Goal: Task Accomplishment & Management: Manage account settings

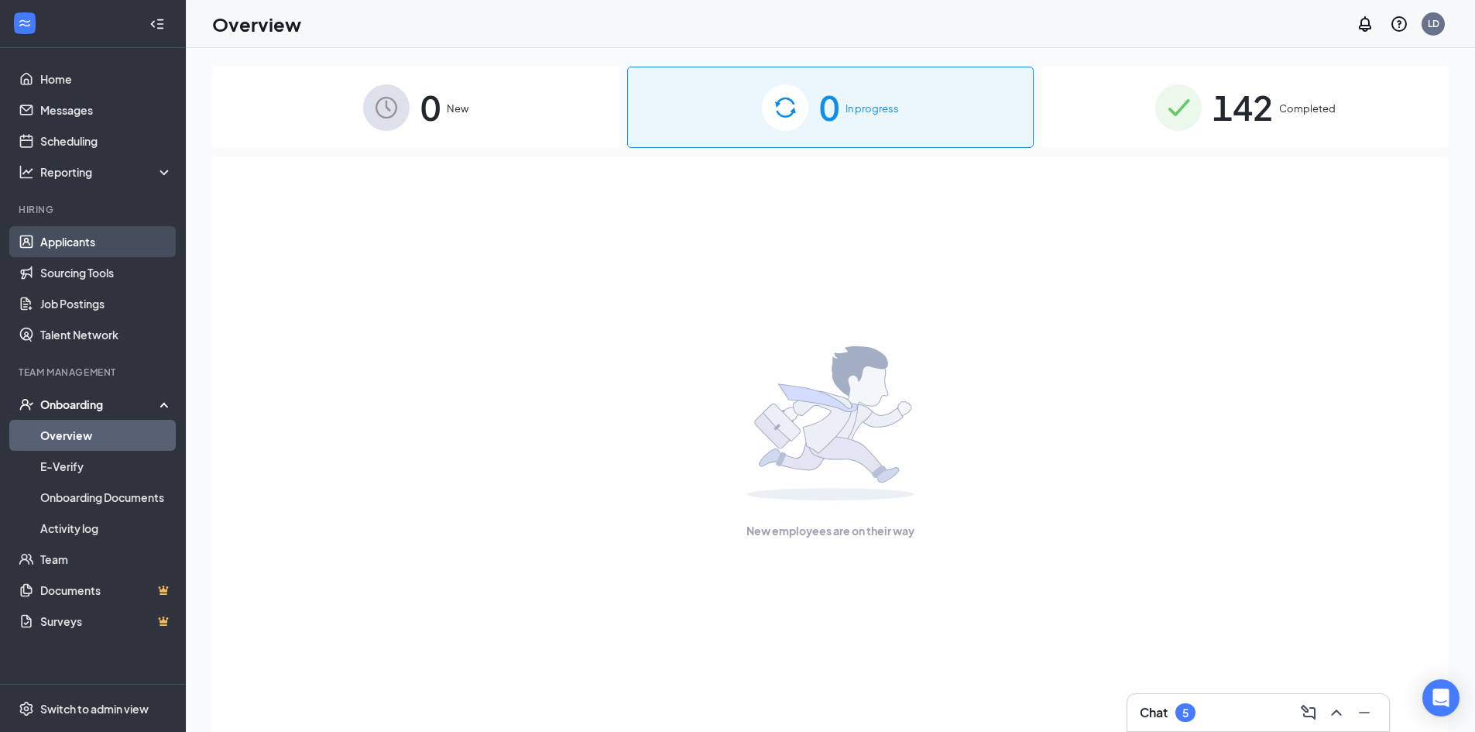
click at [40, 249] on link "Applicants" at bounding box center [106, 241] width 132 height 31
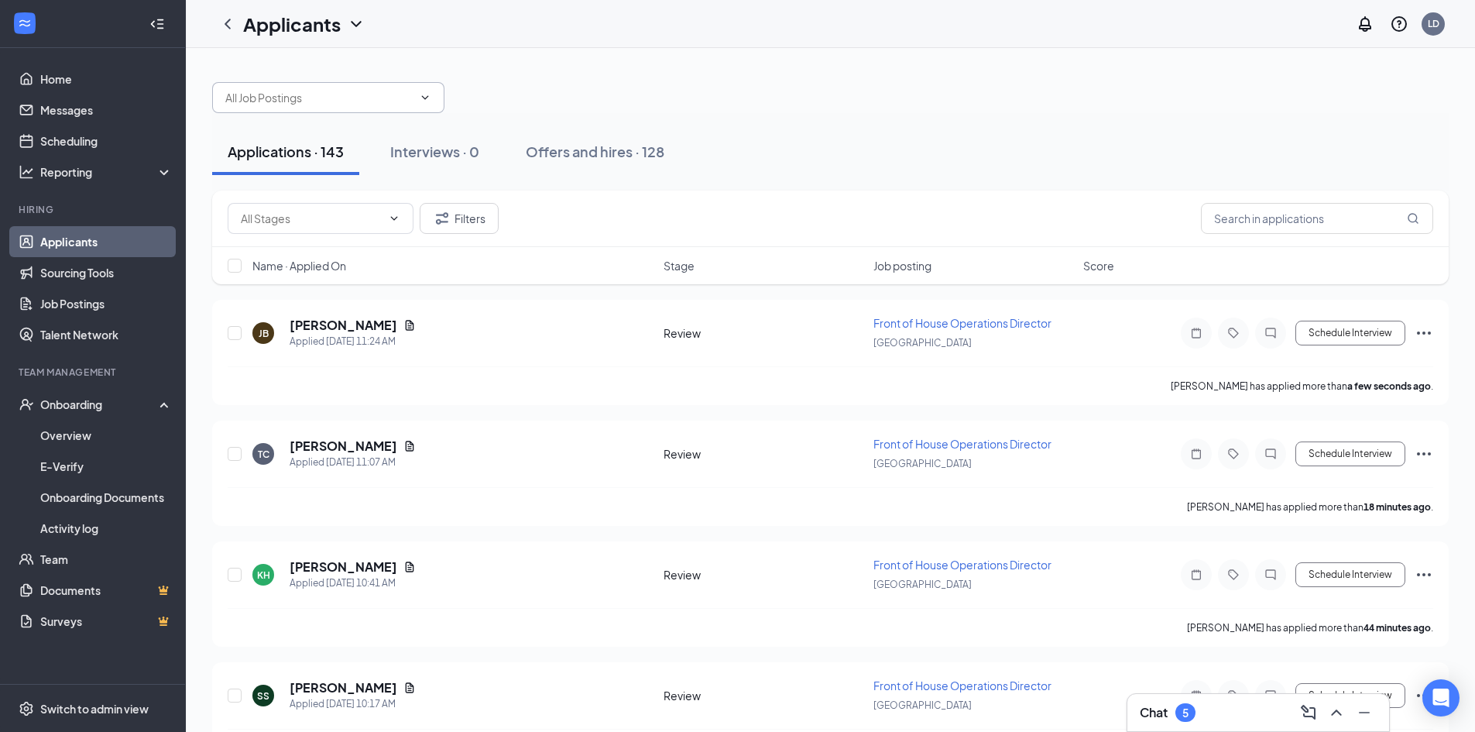
click at [334, 98] on input "text" at bounding box center [318, 97] width 187 height 17
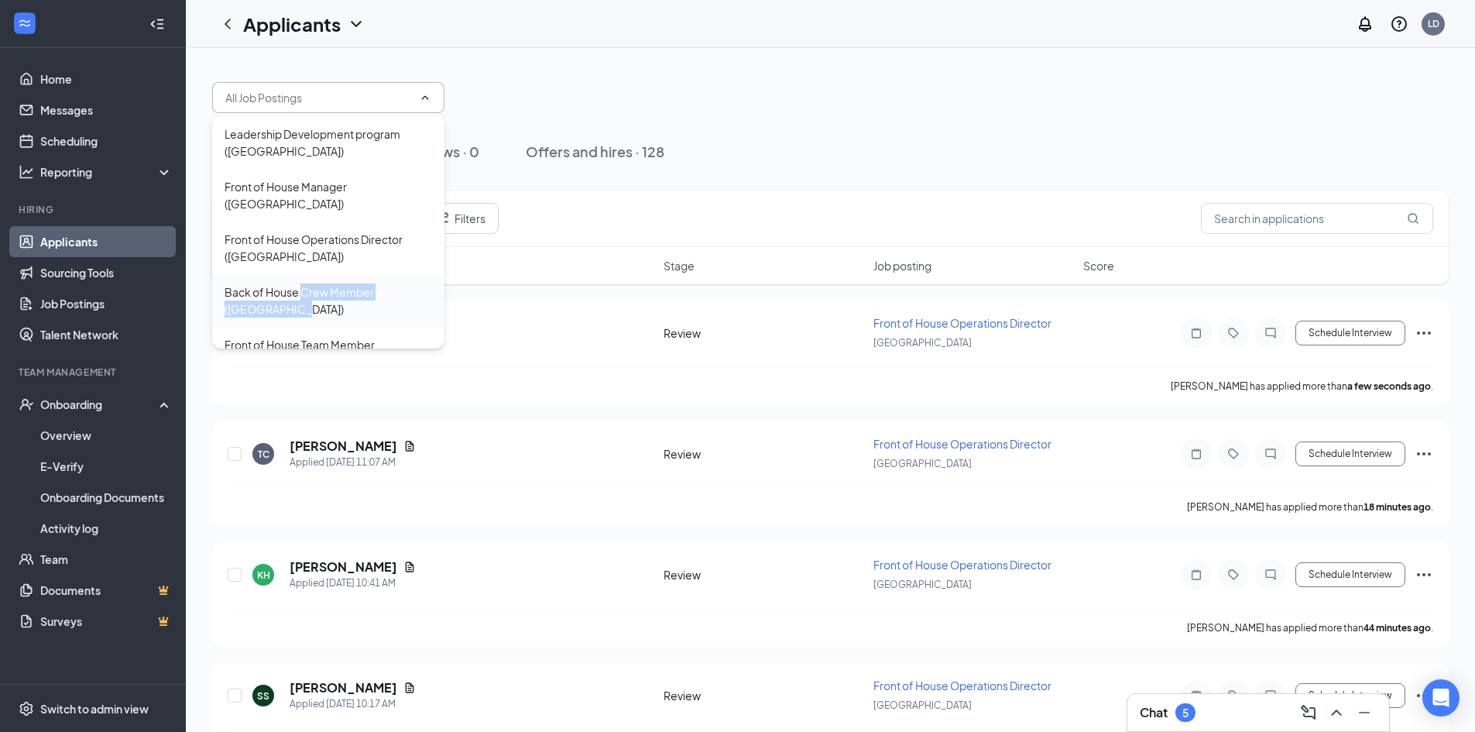
click at [300, 284] on div "Back of House Crew Member ([GEOGRAPHIC_DATA])" at bounding box center [328, 300] width 207 height 34
type input "Back of House Crew Member ([GEOGRAPHIC_DATA])"
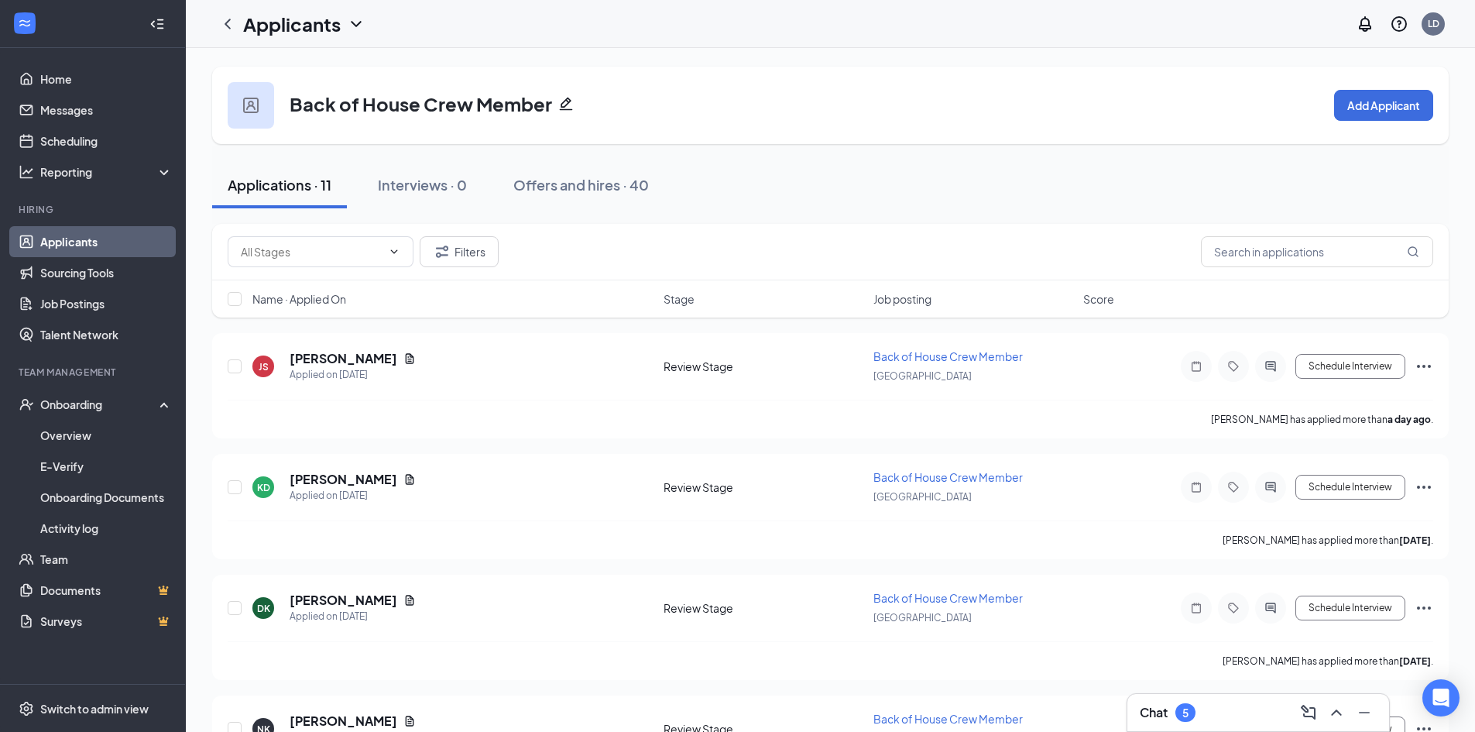
click at [562, 102] on icon "Pencil" at bounding box center [566, 104] width 13 height 13
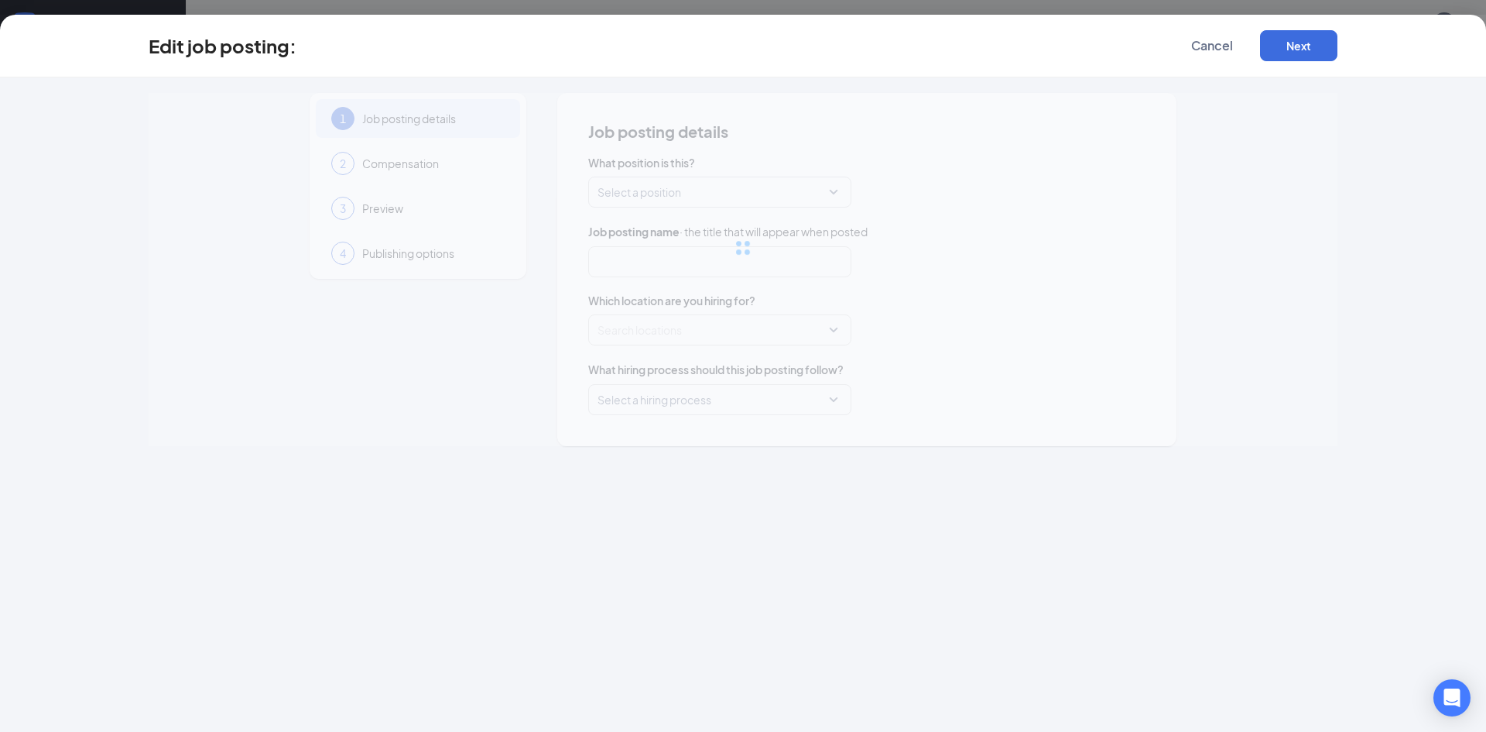
type input "Back of House Crew Member"
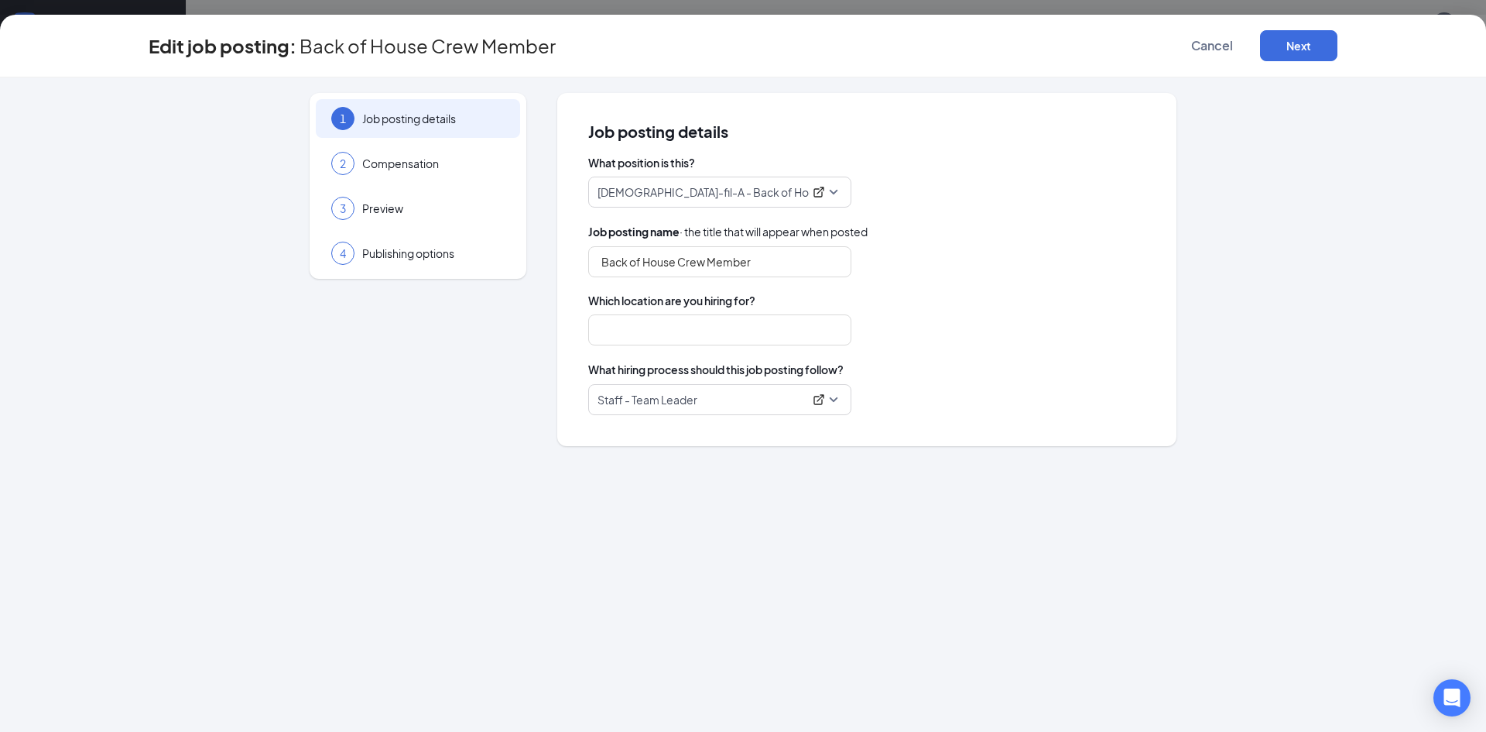
type input "[GEOGRAPHIC_DATA]"
click at [1215, 41] on span "Cancel" at bounding box center [1212, 45] width 42 height 15
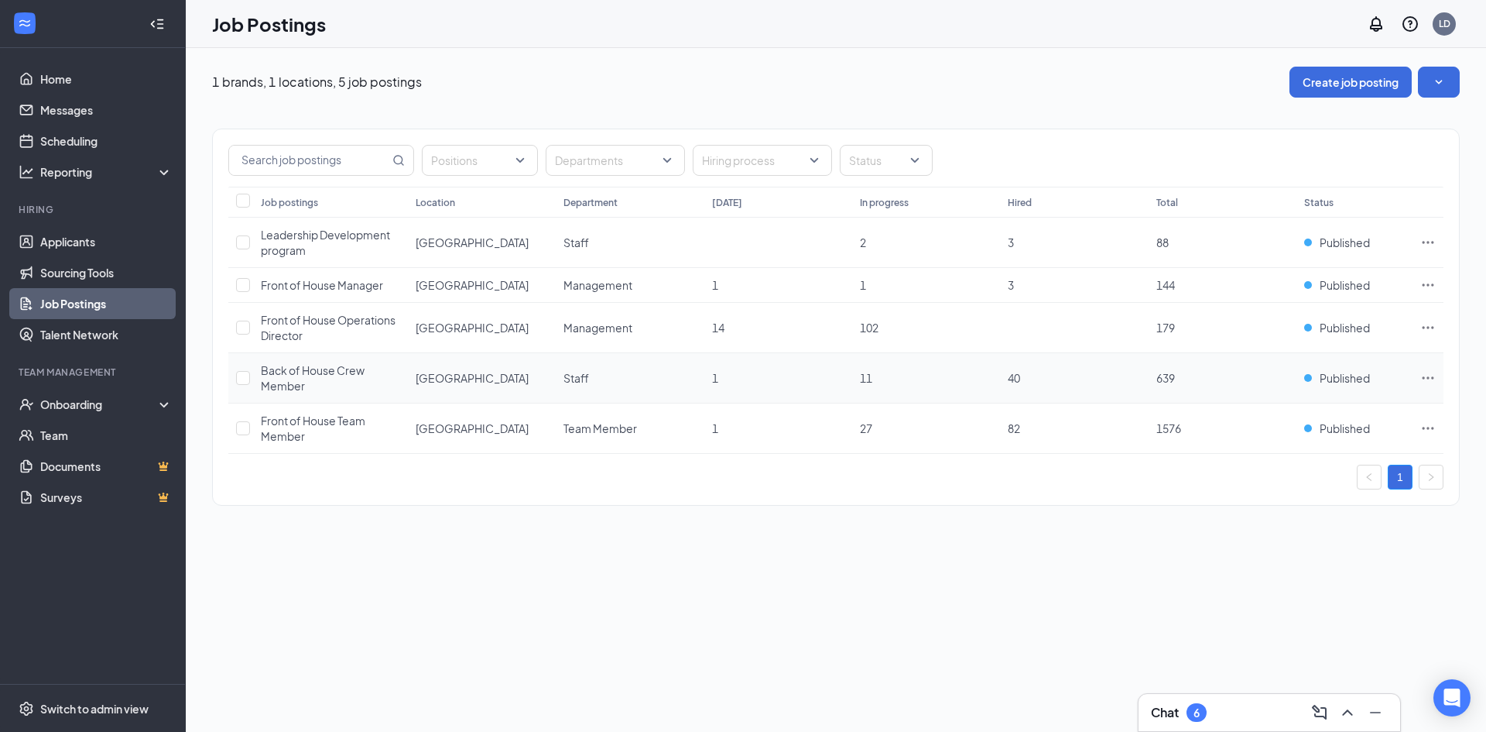
click at [297, 374] on span "Back of House Crew Member" at bounding box center [313, 377] width 104 height 29
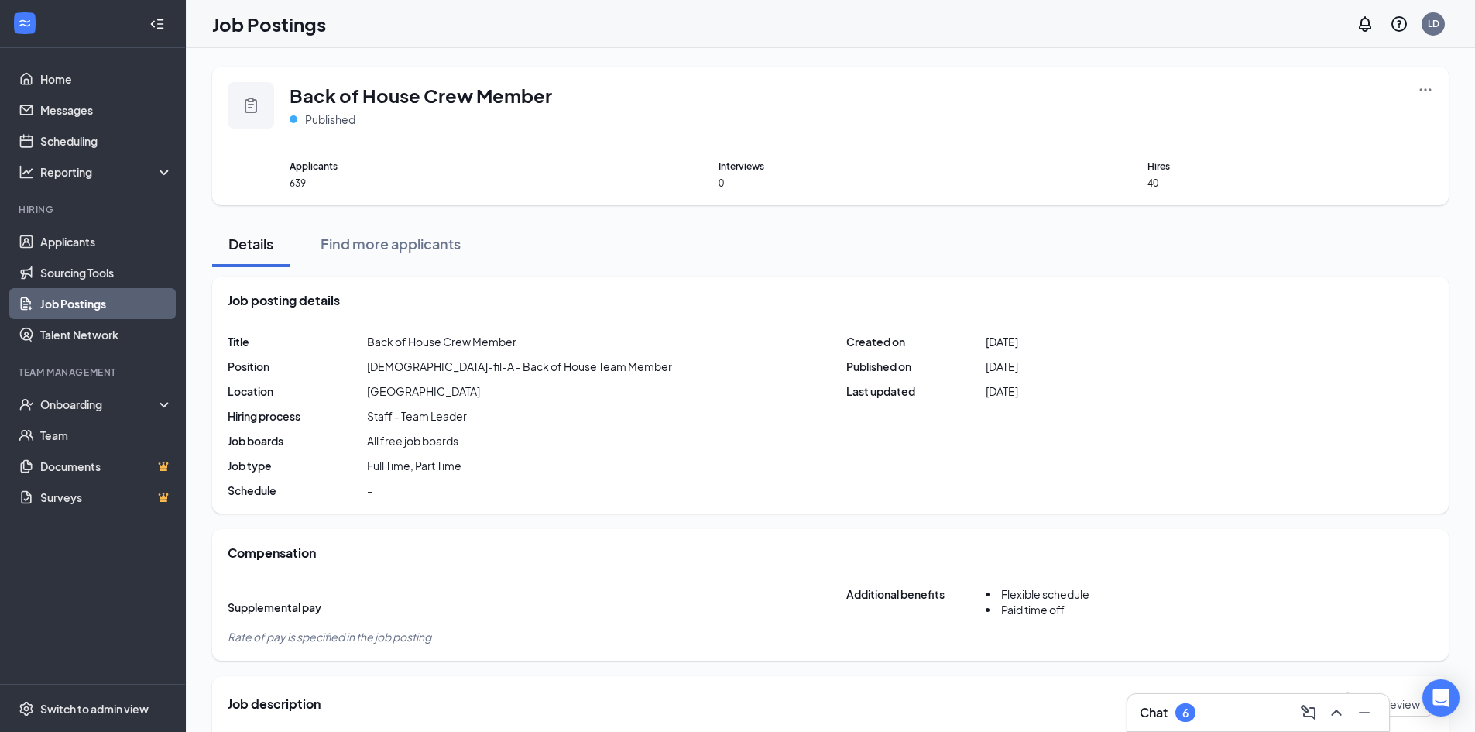
click at [1426, 81] on div "Back of House Crew Member Published Applicants 639 Interviews 0 Hires 40" at bounding box center [830, 136] width 1236 height 139
click at [1422, 87] on icon "Ellipses" at bounding box center [1424, 89] width 15 height 15
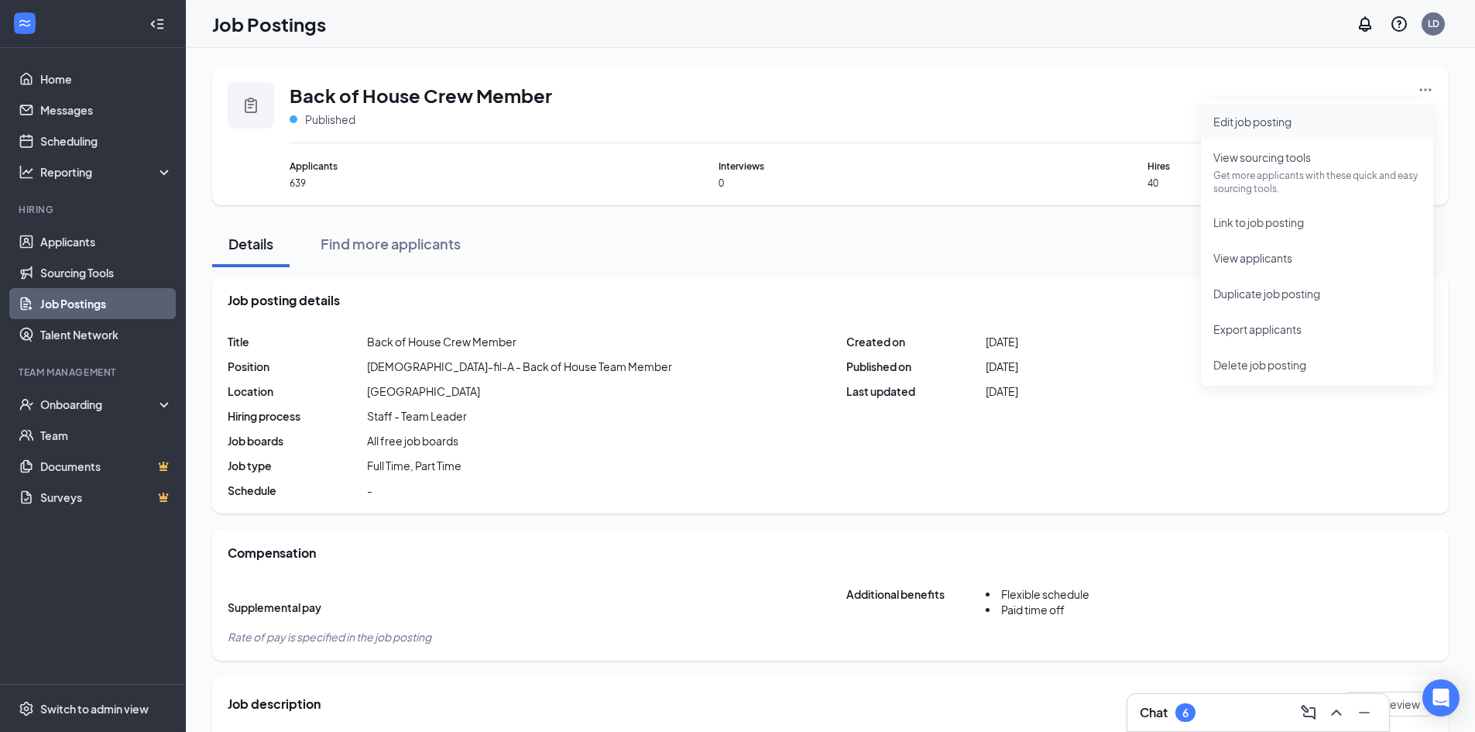
click at [1349, 129] on span "Edit job posting" at bounding box center [1316, 121] width 207 height 17
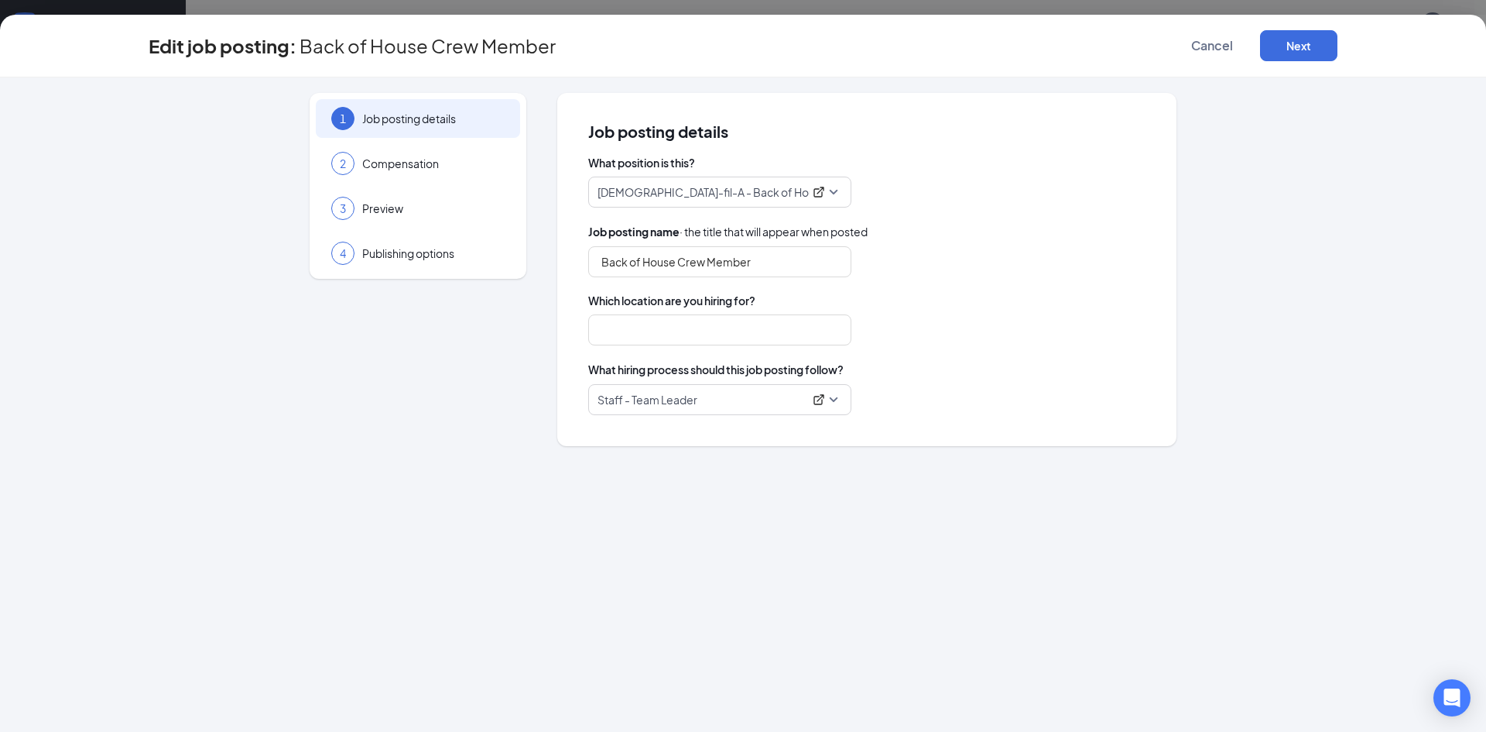
type input "[GEOGRAPHIC_DATA]"
click at [1297, 39] on button "Next" at bounding box center [1298, 45] width 77 height 31
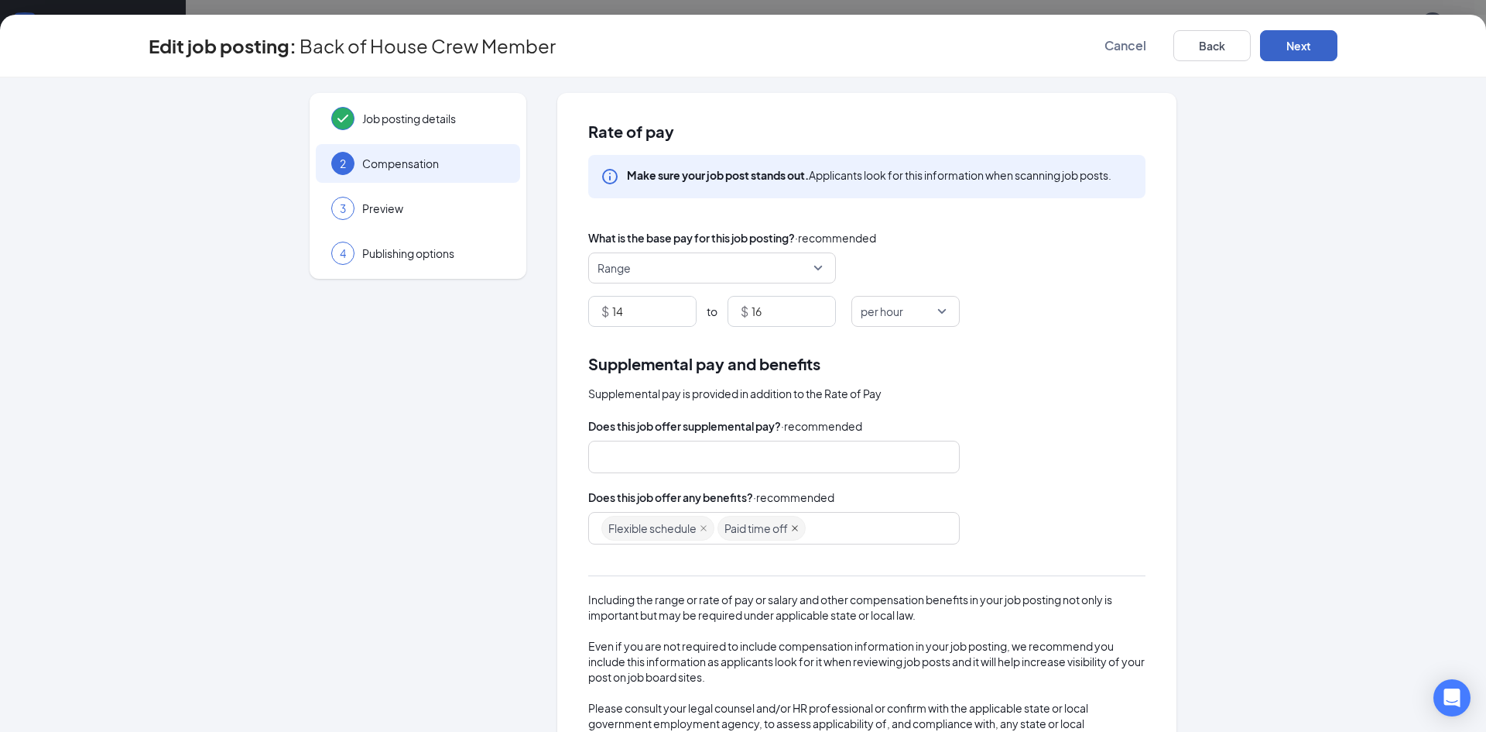
click at [792, 526] on icon "close" at bounding box center [795, 528] width 8 height 8
click at [792, 525] on div "Flexible schedule" at bounding box center [767, 528] width 331 height 28
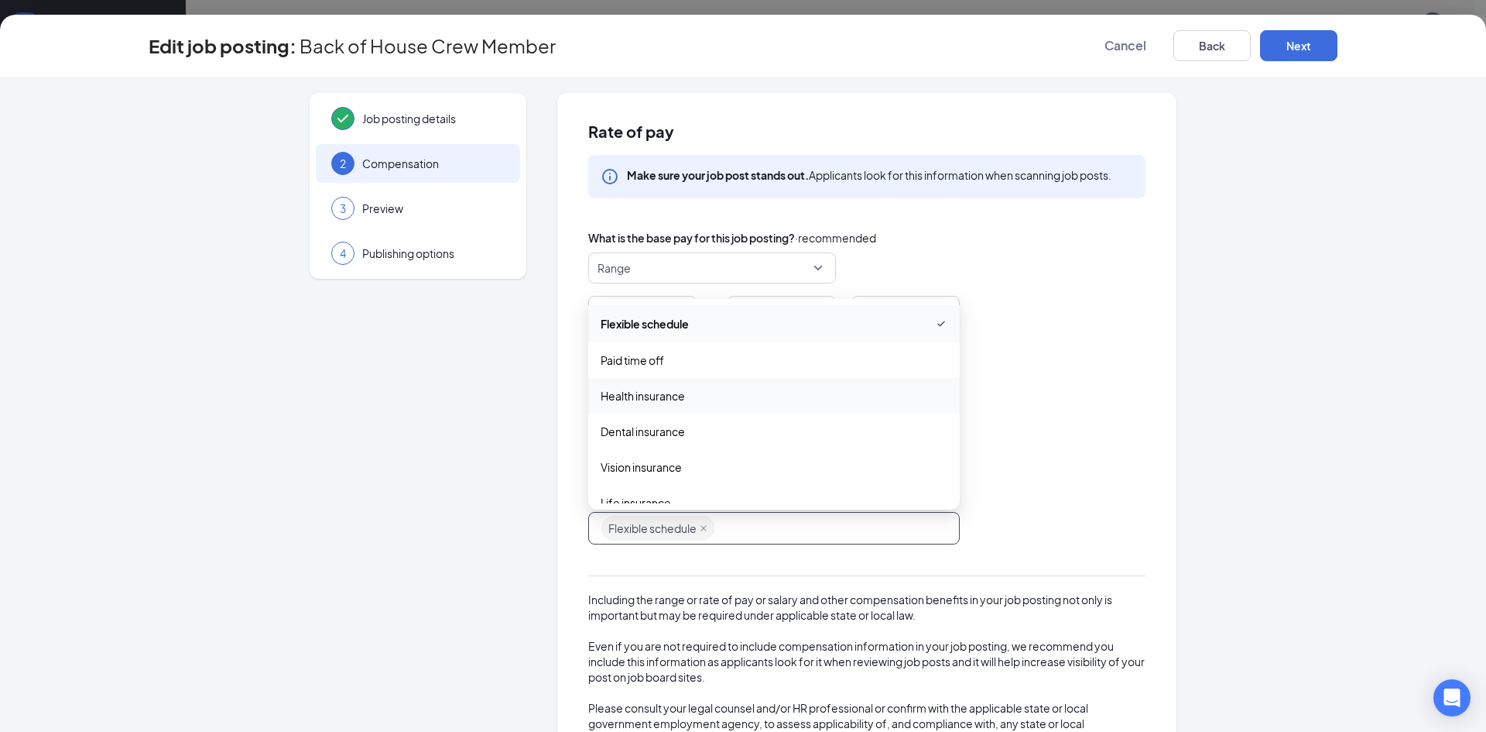
click at [770, 389] on span "Health insurance" at bounding box center [774, 395] width 347 height 17
click at [766, 418] on div "Dental insurance" at bounding box center [774, 433] width 372 height 36
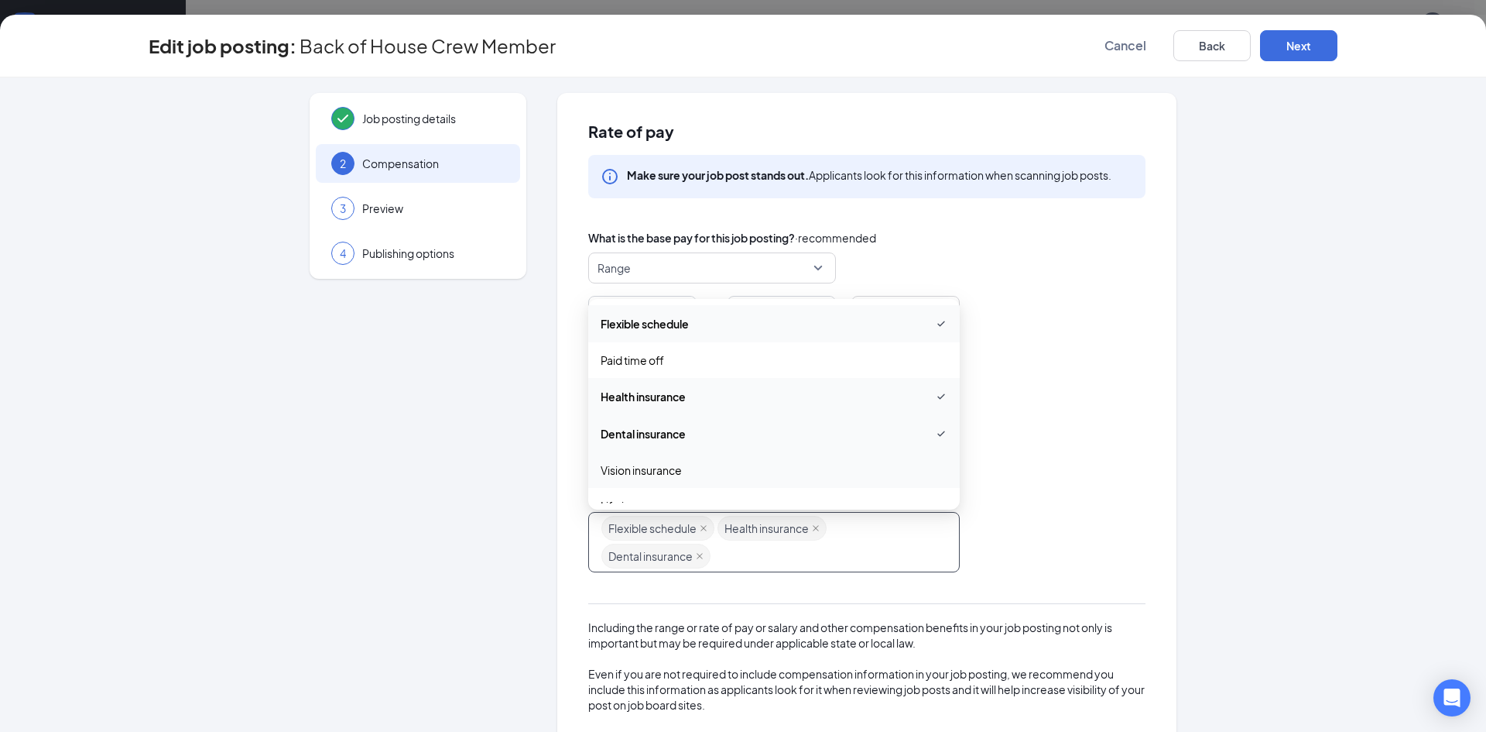
click at [765, 458] on div "Vision insurance" at bounding box center [774, 470] width 372 height 36
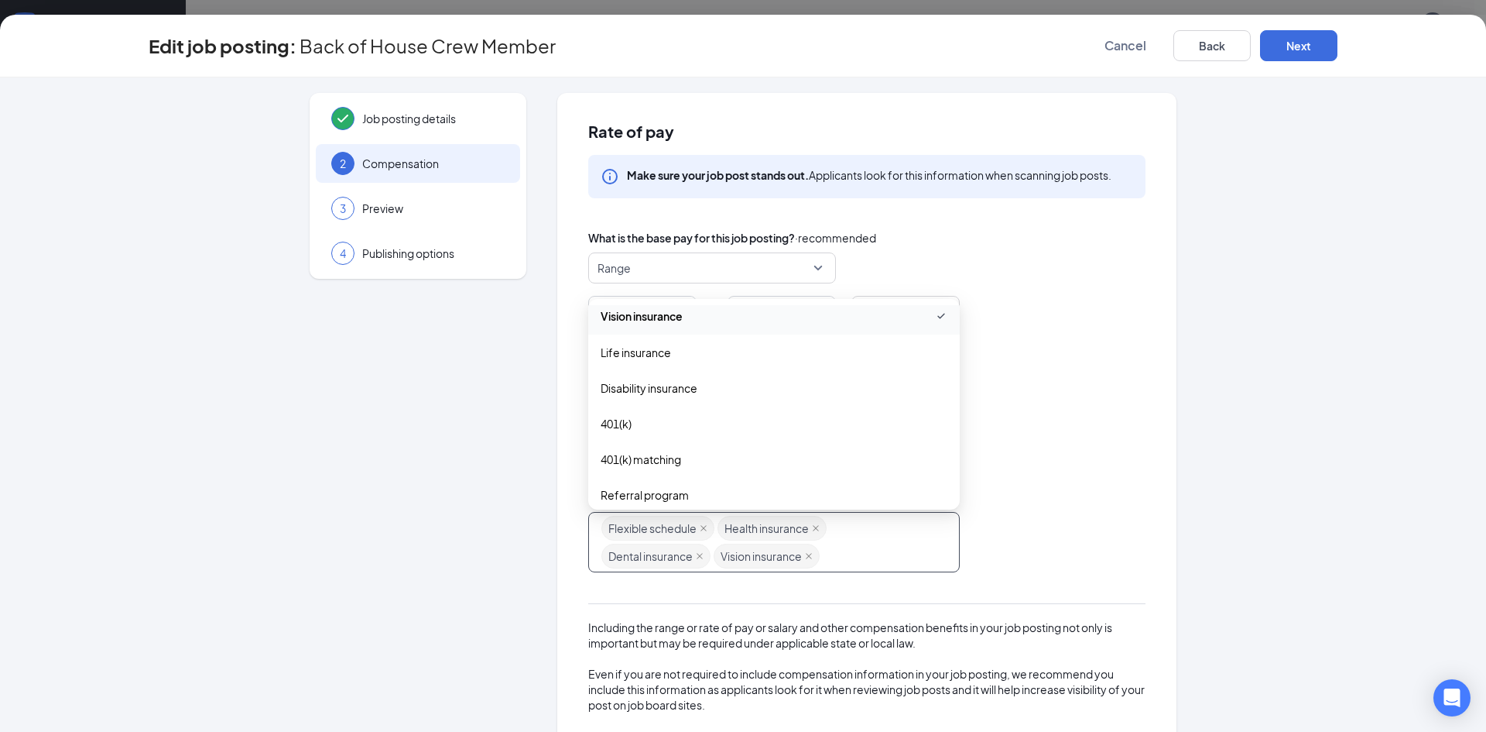
scroll to position [232, 0]
click at [755, 346] on span "401(k)" at bounding box center [774, 346] width 347 height 17
click at [749, 427] on div "Referral program" at bounding box center [774, 419] width 372 height 36
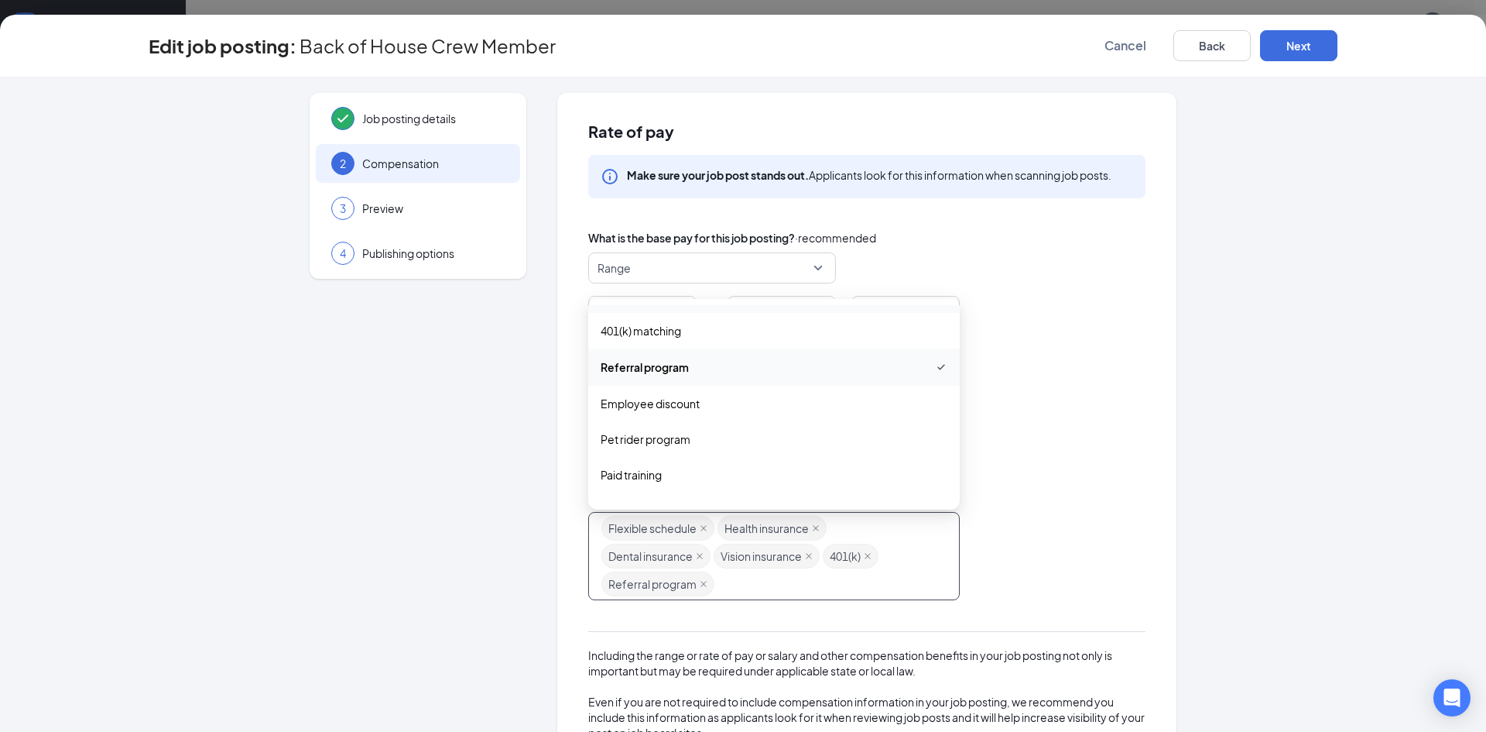
scroll to position [310, 0]
click at [753, 383] on span "Employee discount" at bounding box center [774, 378] width 347 height 17
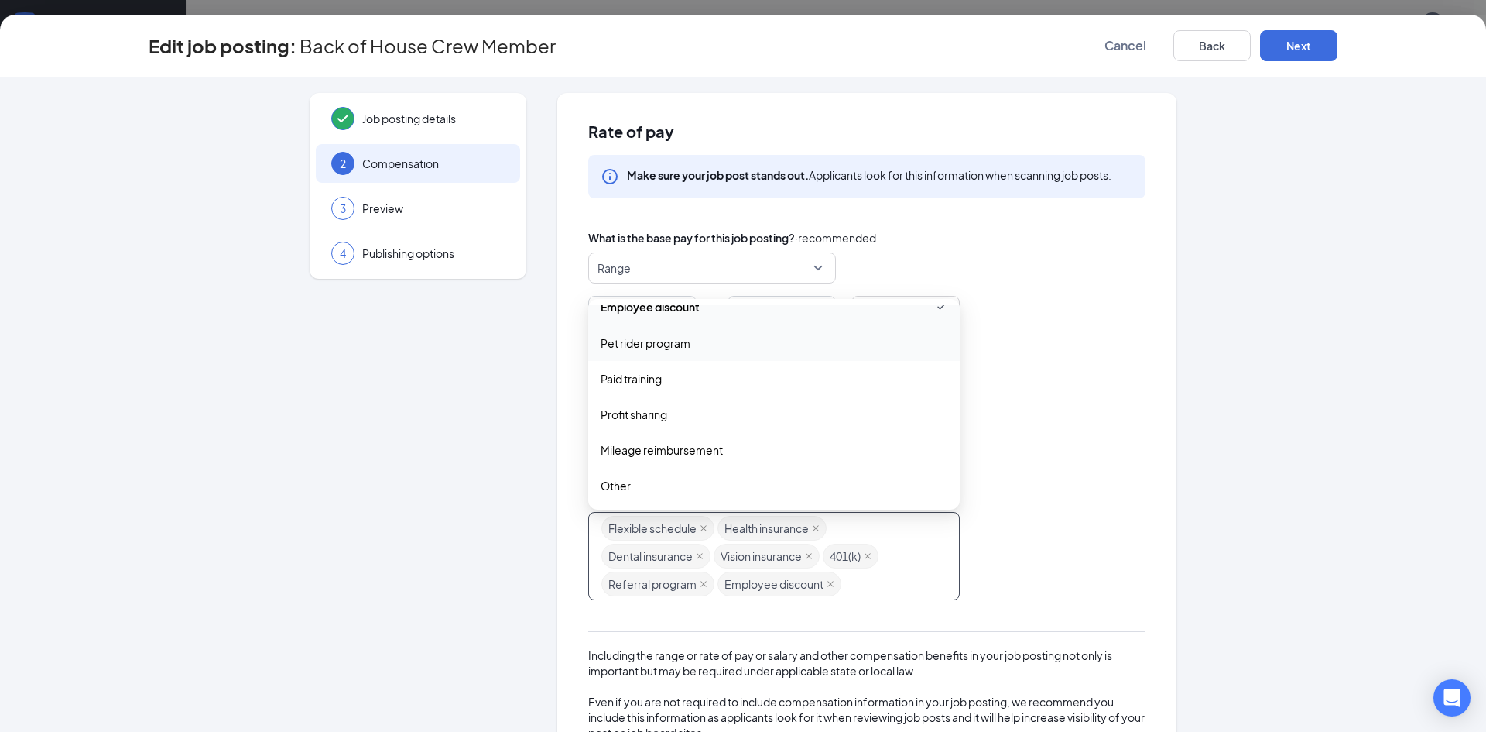
scroll to position [77, 0]
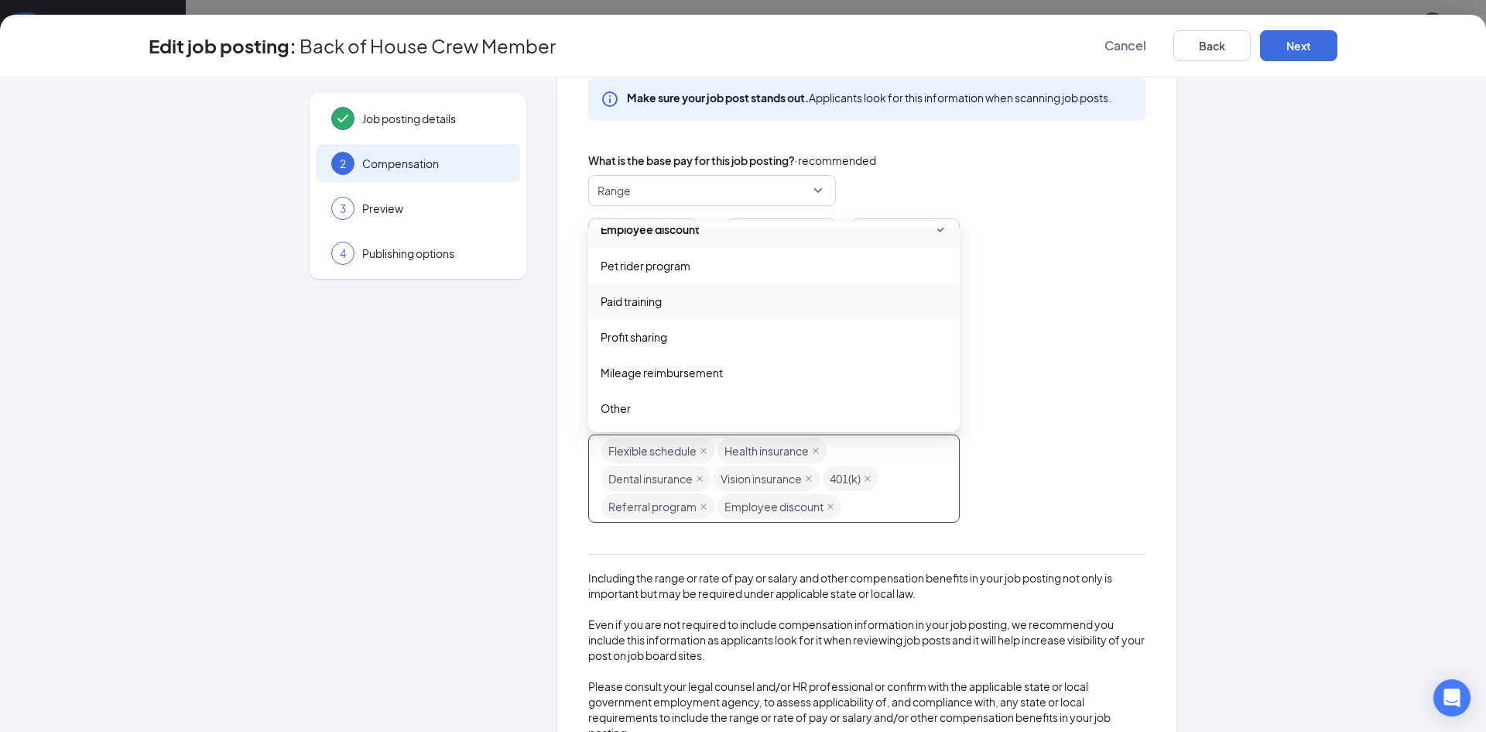
click at [740, 300] on span "Paid training" at bounding box center [774, 301] width 347 height 17
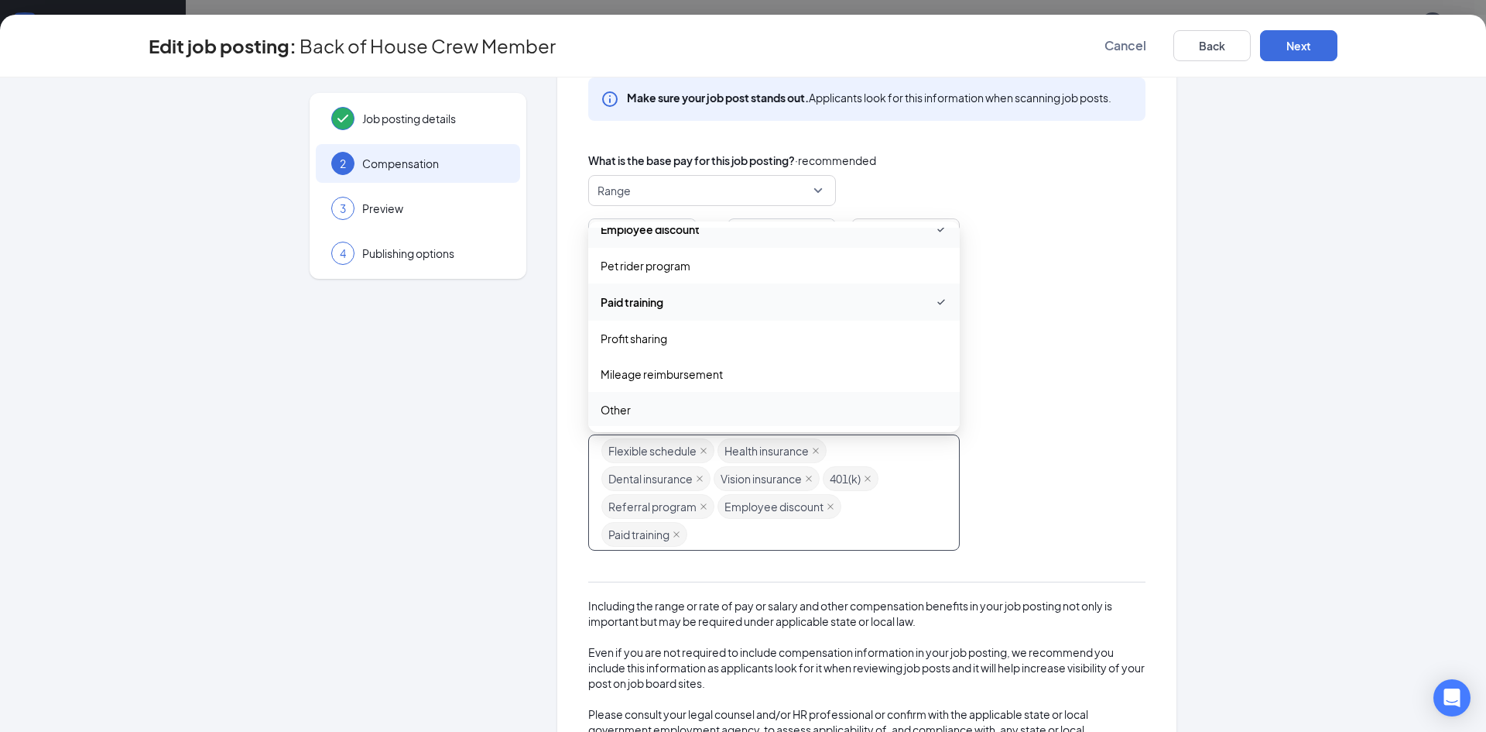
click at [734, 410] on span "Other" at bounding box center [774, 409] width 347 height 17
click at [1097, 555] on div "Does this job offer supplemental pay? · recommended Does this job offer any ben…" at bounding box center [866, 554] width 557 height 428
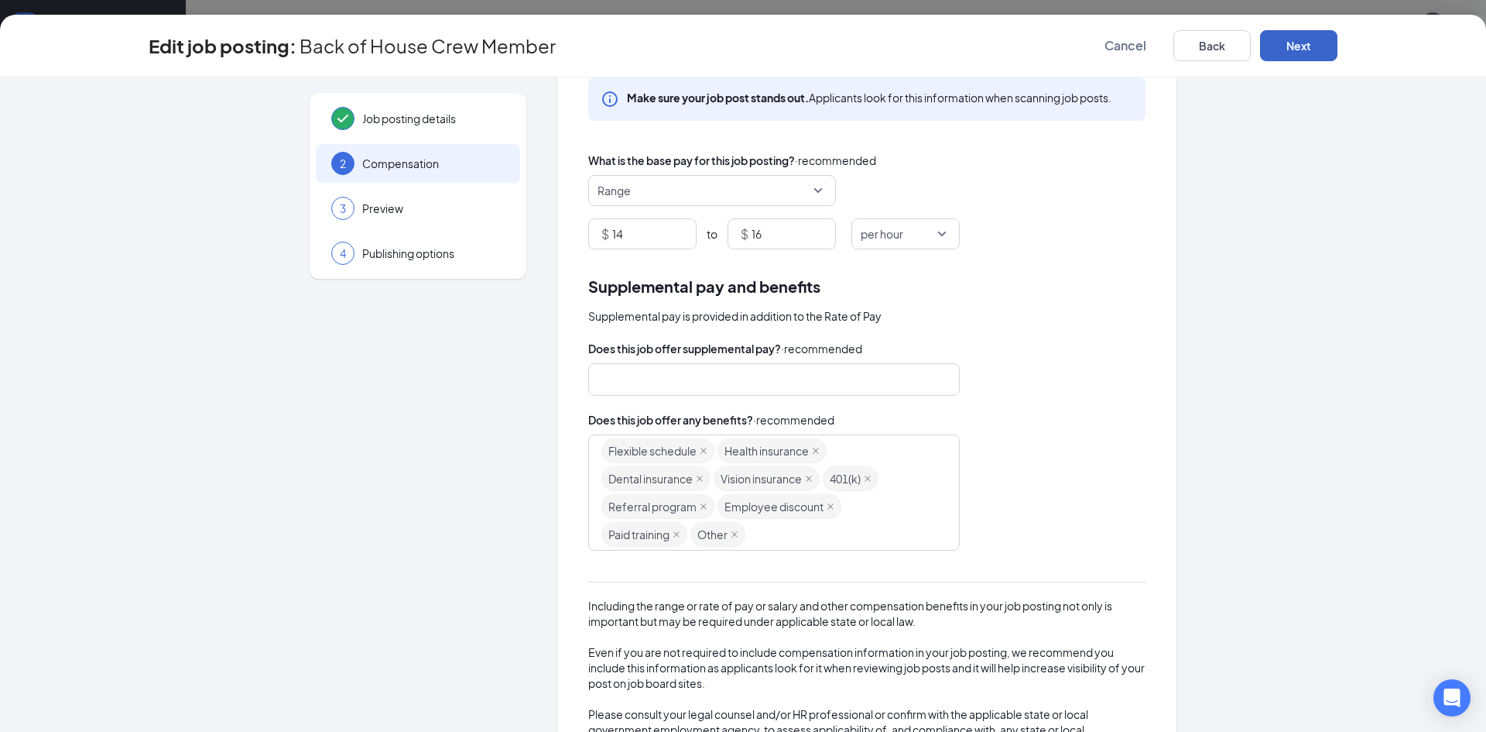
click at [1297, 39] on button "Next" at bounding box center [1298, 45] width 77 height 31
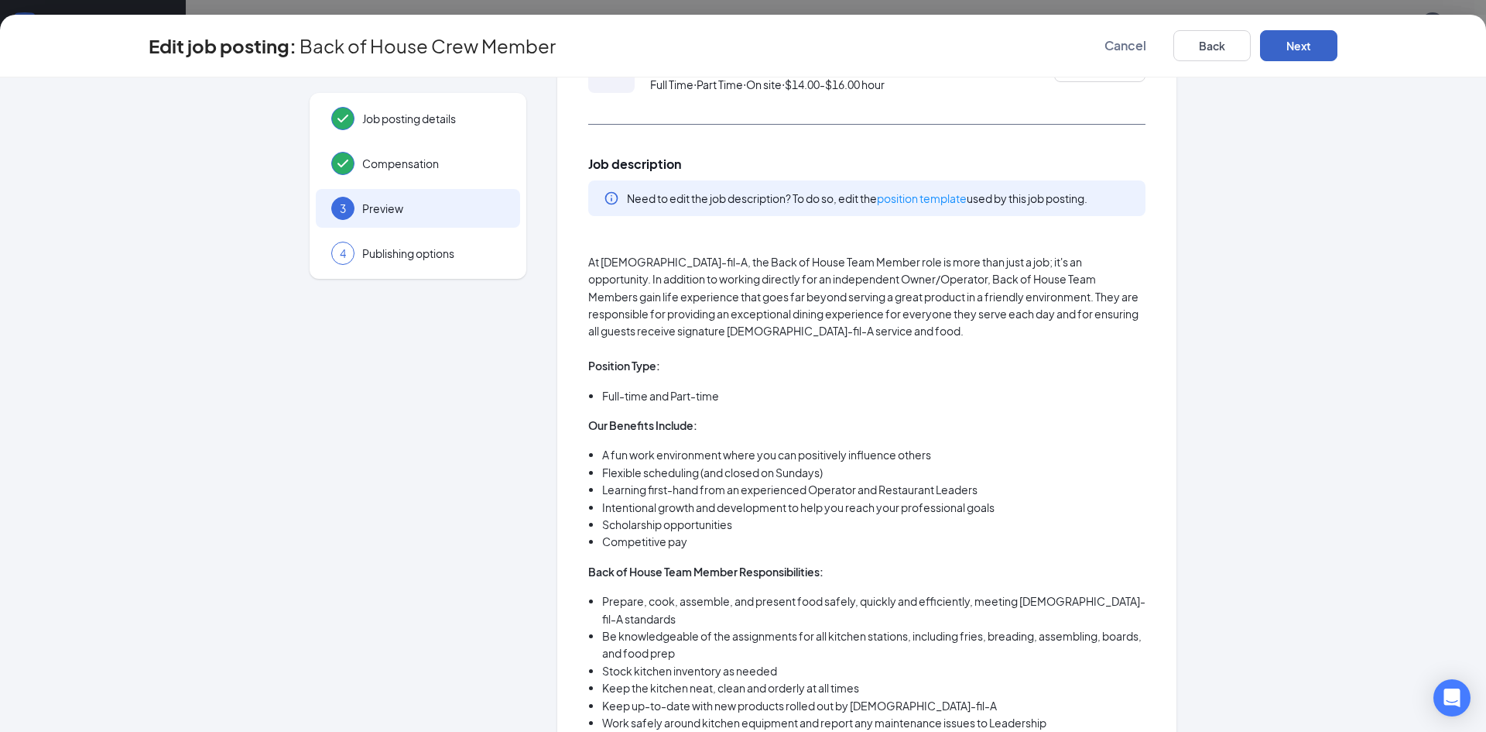
click at [1297, 39] on button "Next" at bounding box center [1298, 45] width 77 height 31
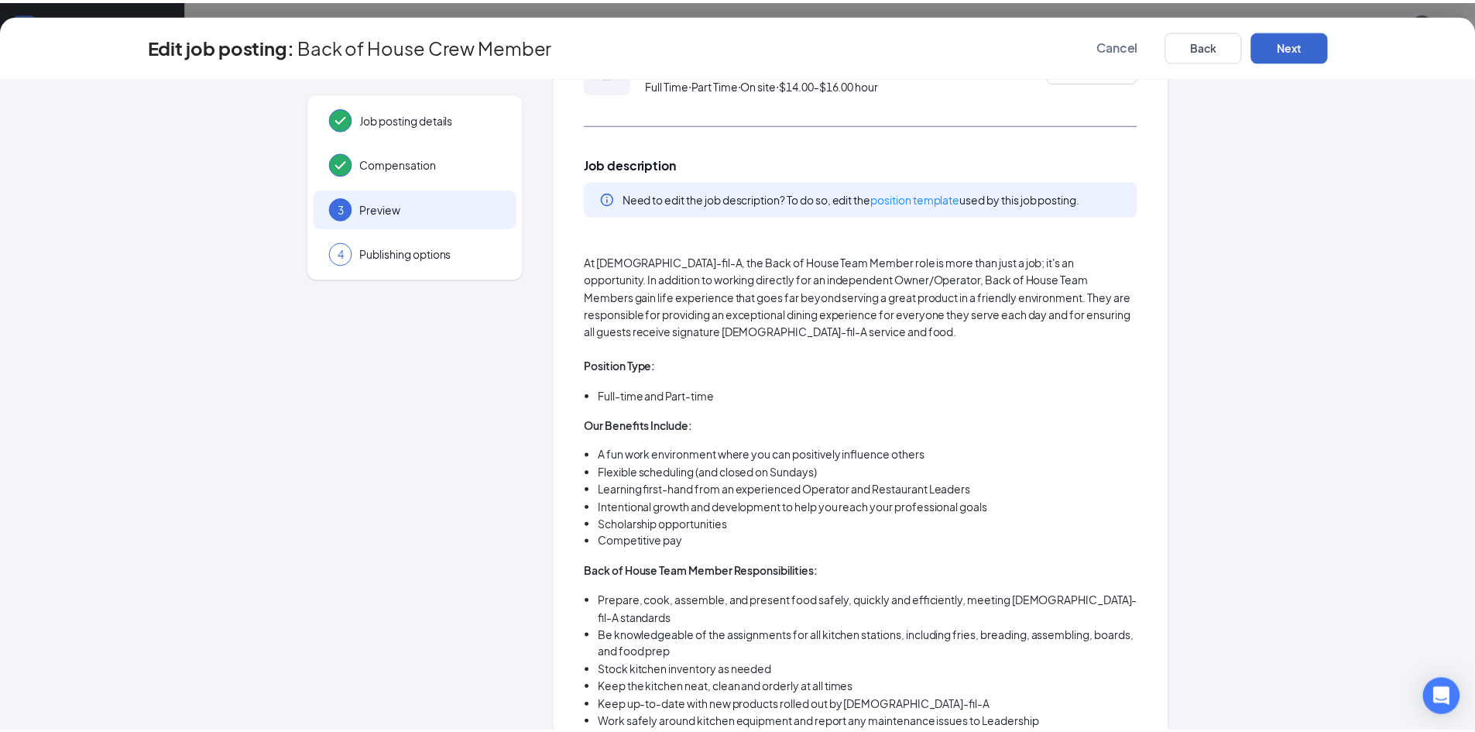
scroll to position [0, 0]
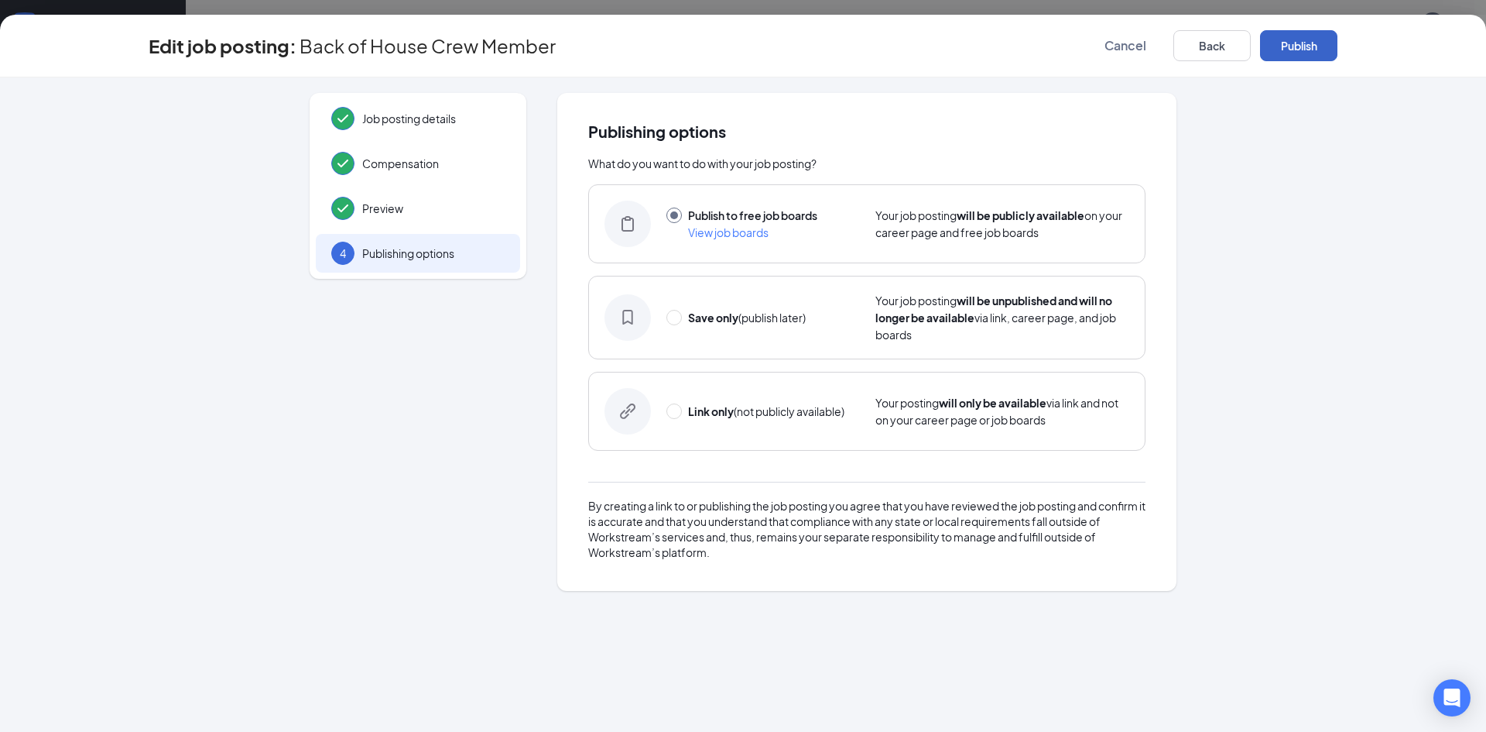
click at [1297, 39] on button "Publish" at bounding box center [1298, 45] width 77 height 31
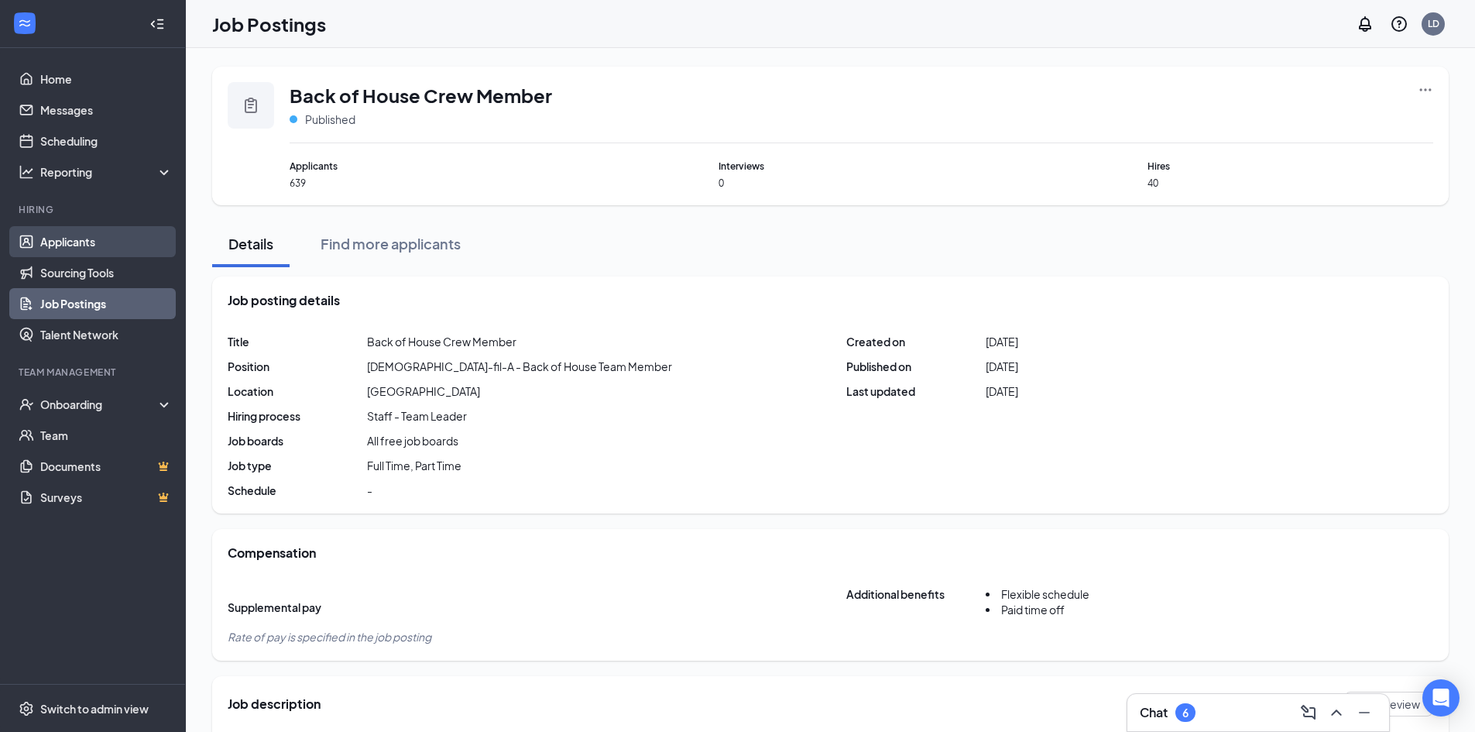
click at [94, 228] on link "Applicants" at bounding box center [106, 241] width 132 height 31
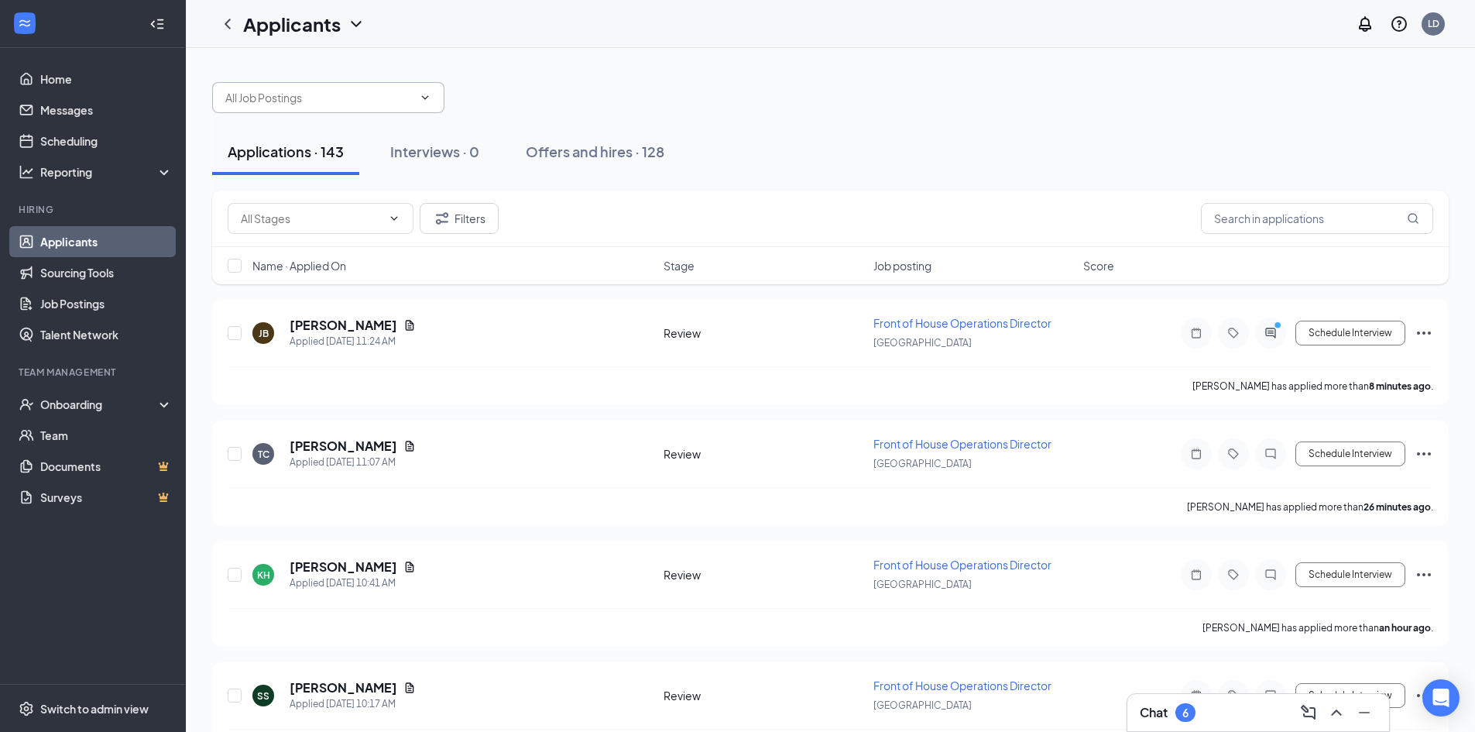
click at [356, 108] on span at bounding box center [328, 97] width 232 height 31
click at [147, 301] on link "Job Postings" at bounding box center [106, 303] width 132 height 31
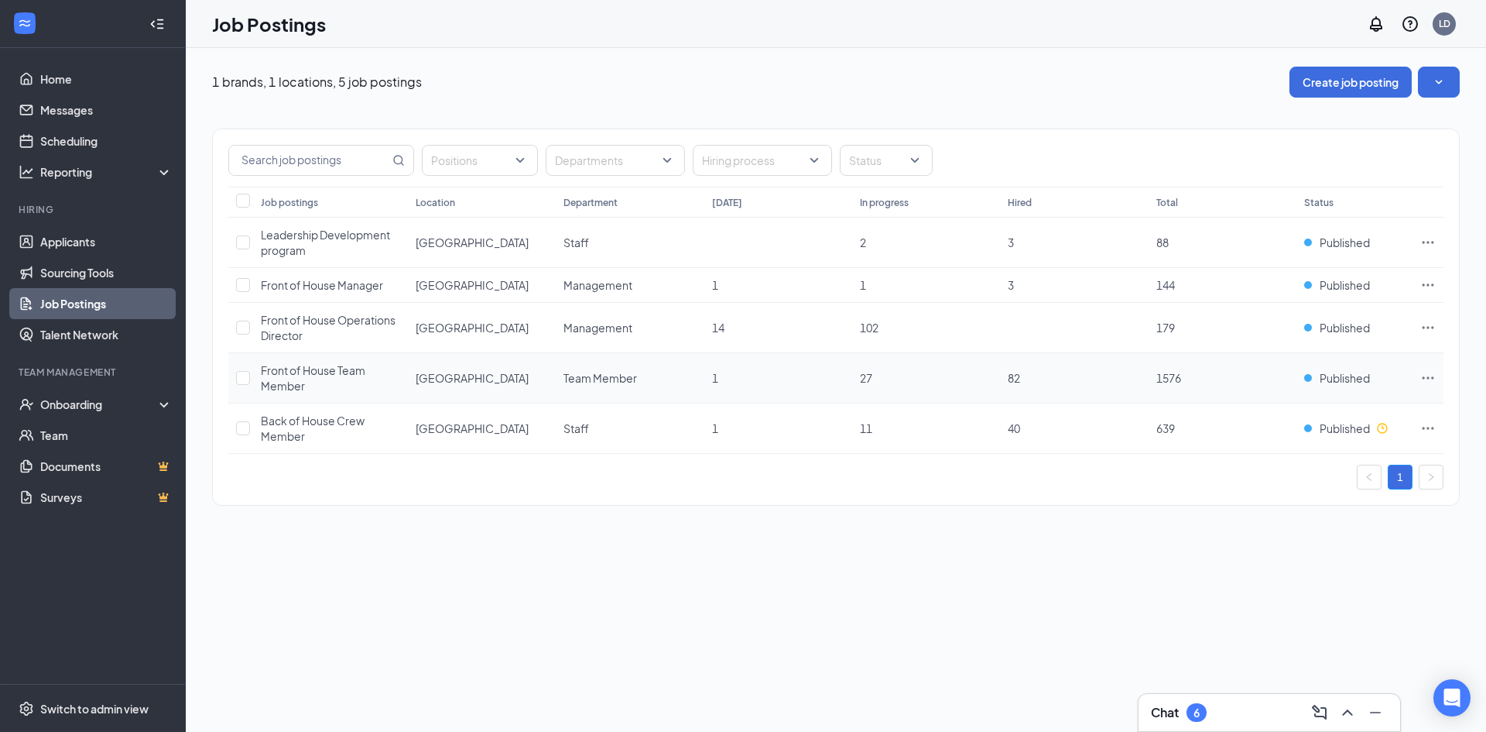
click at [279, 372] on span "Front of House Team Member" at bounding box center [313, 377] width 105 height 29
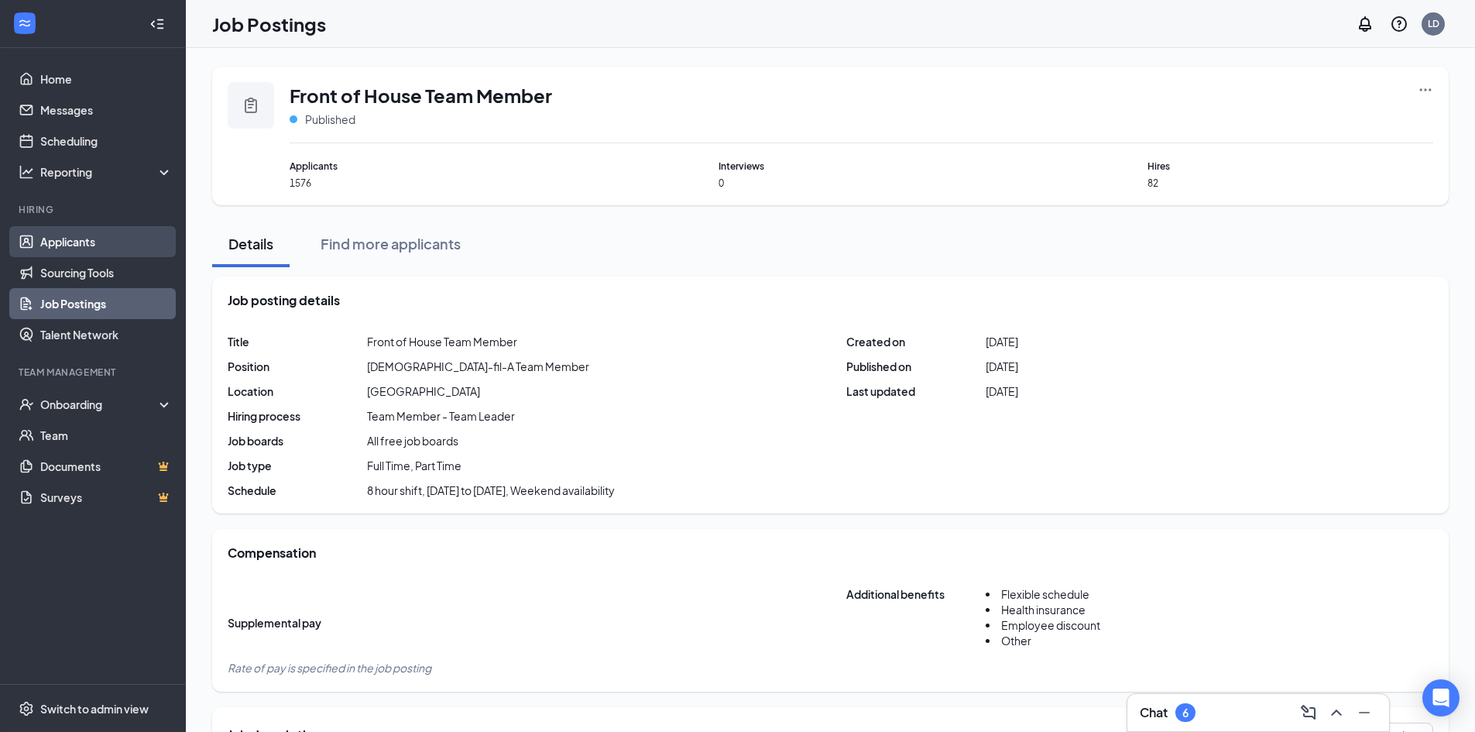
click at [59, 247] on link "Applicants" at bounding box center [106, 241] width 132 height 31
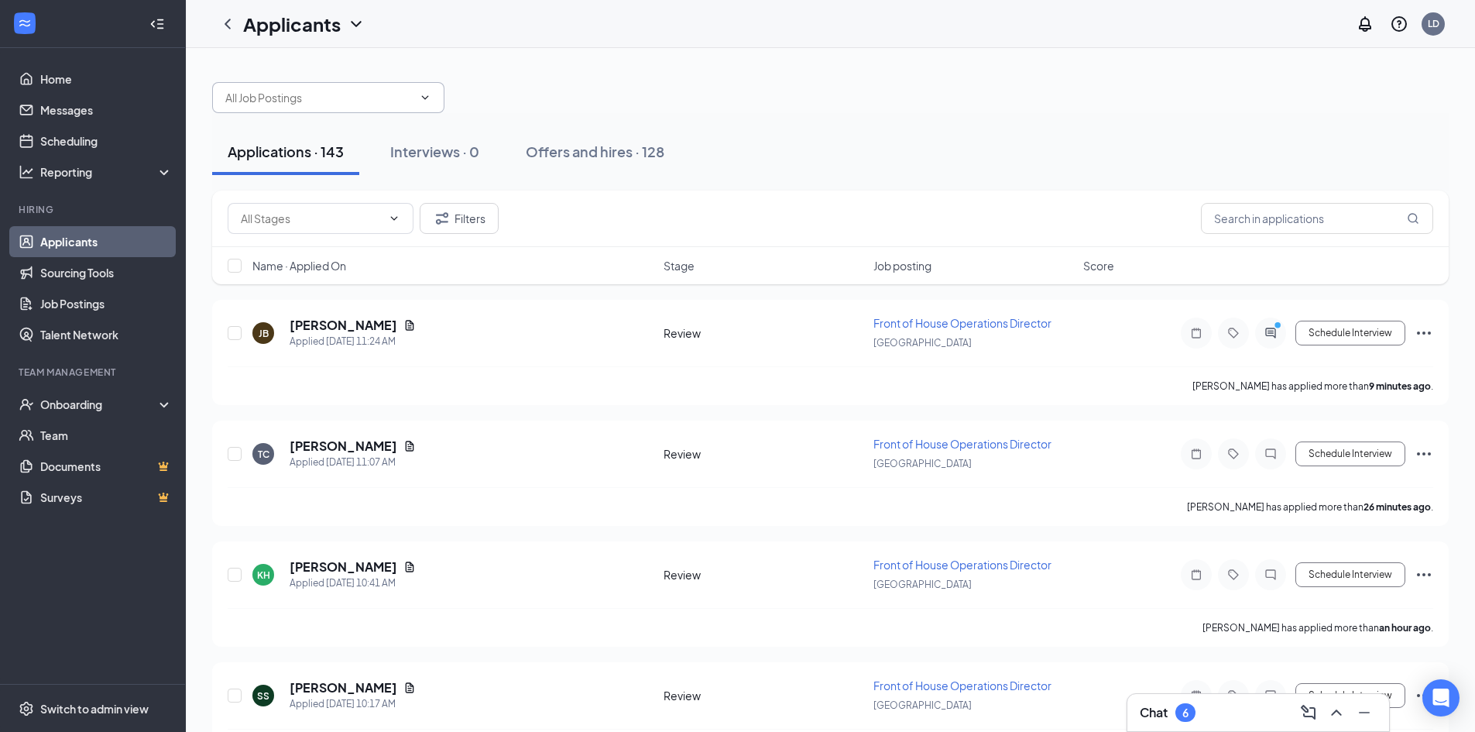
click at [252, 102] on input "text" at bounding box center [318, 97] width 187 height 17
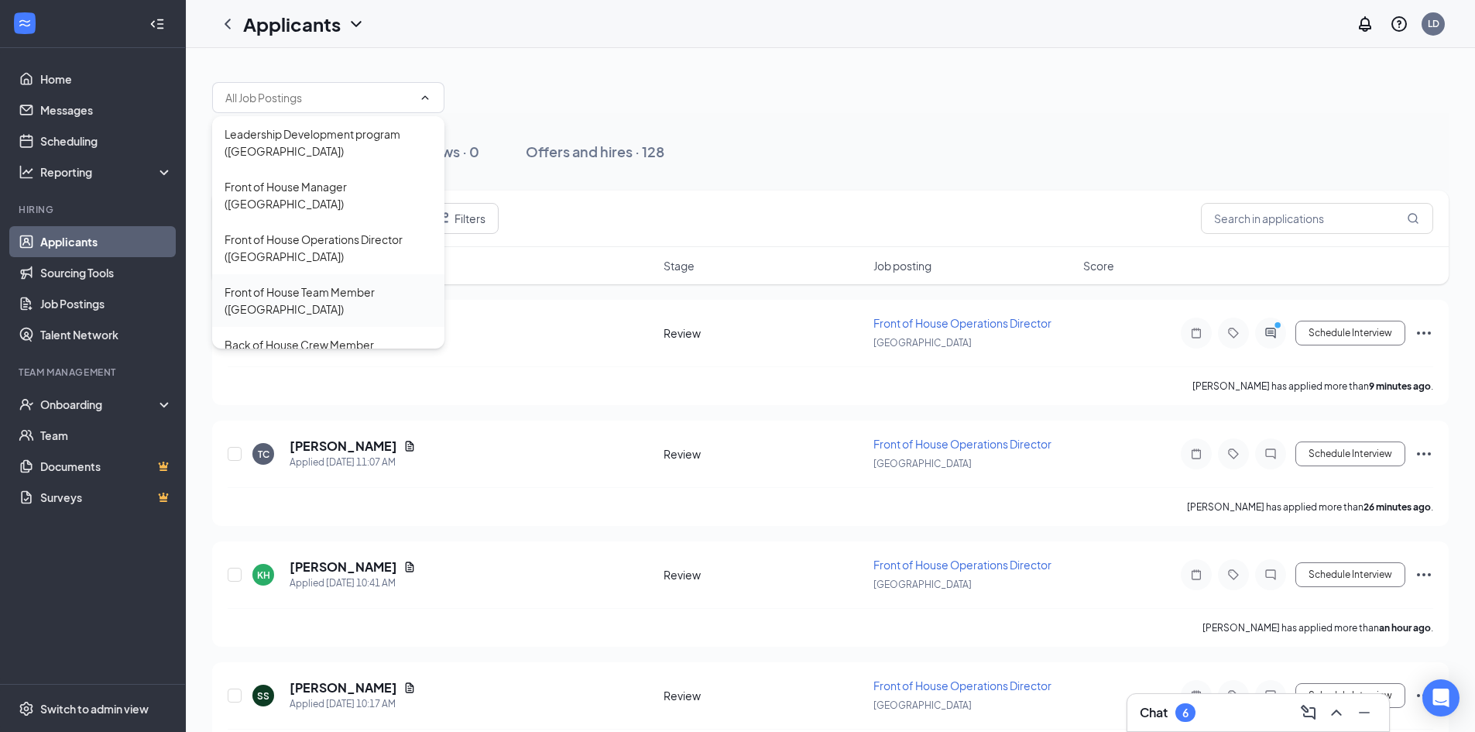
click at [266, 283] on div "Front of House Team Member ([GEOGRAPHIC_DATA])" at bounding box center [328, 300] width 207 height 34
type input "Front of House Team Member ([GEOGRAPHIC_DATA])"
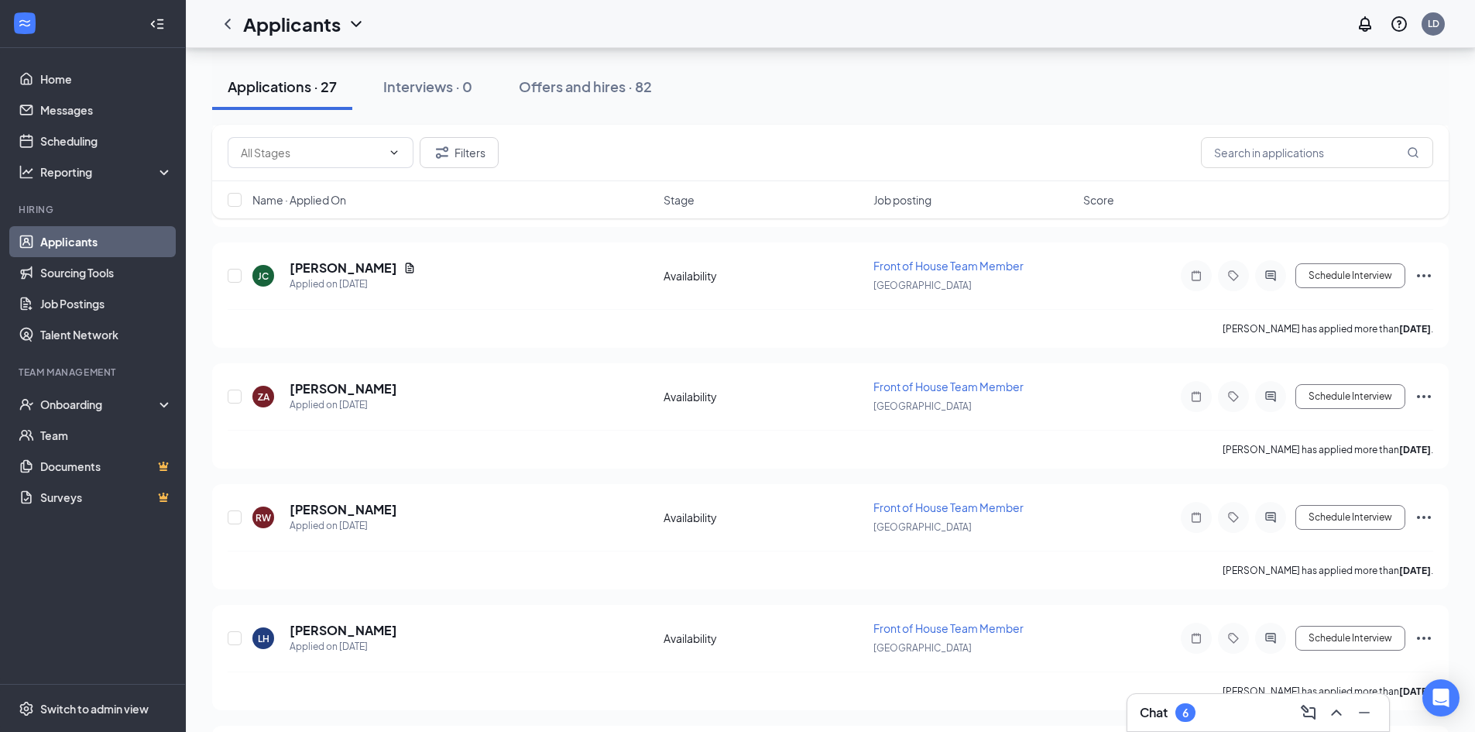
scroll to position [2865, 0]
click at [1418, 636] on icon "Ellipses" at bounding box center [1423, 641] width 19 height 19
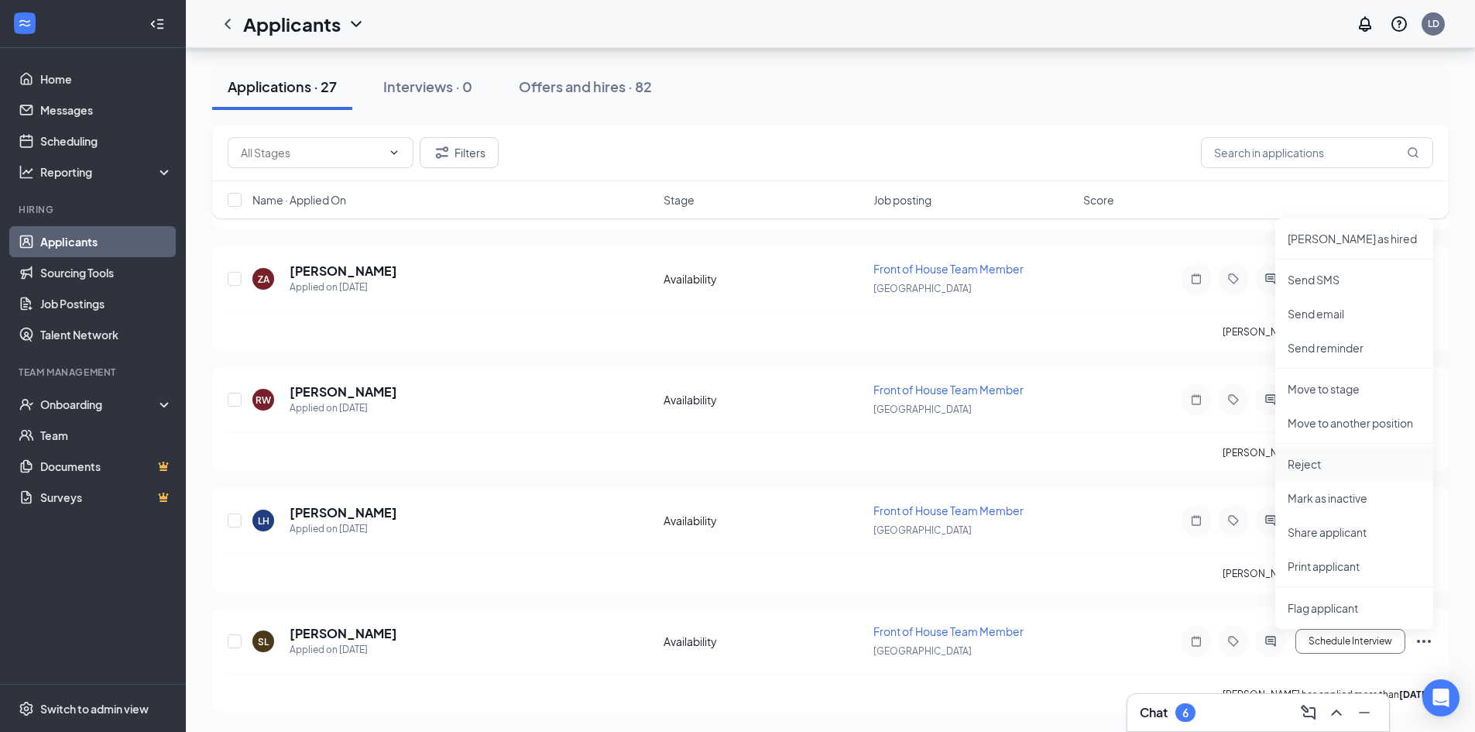
click at [1353, 464] on p "Reject" at bounding box center [1353, 463] width 133 height 15
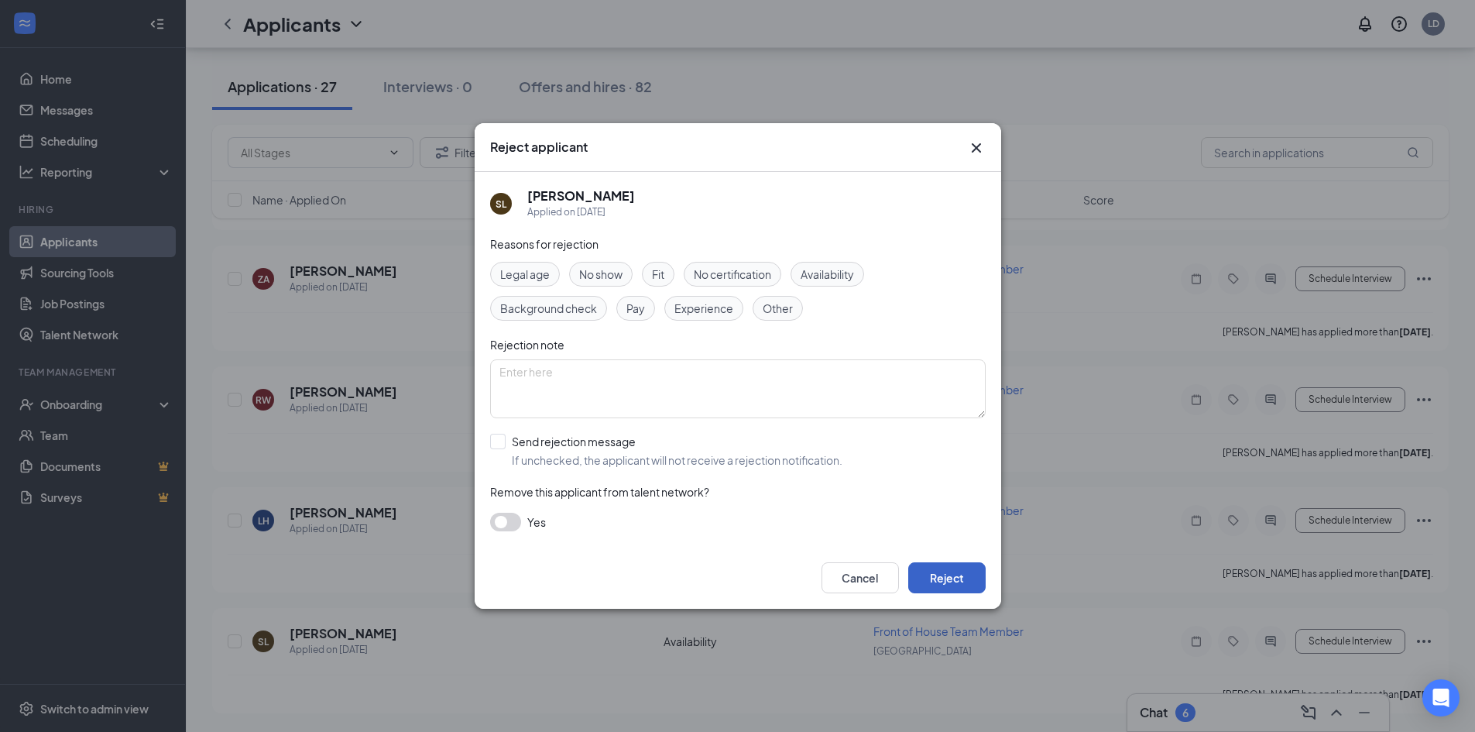
click at [916, 583] on button "Reject" at bounding box center [946, 577] width 77 height 31
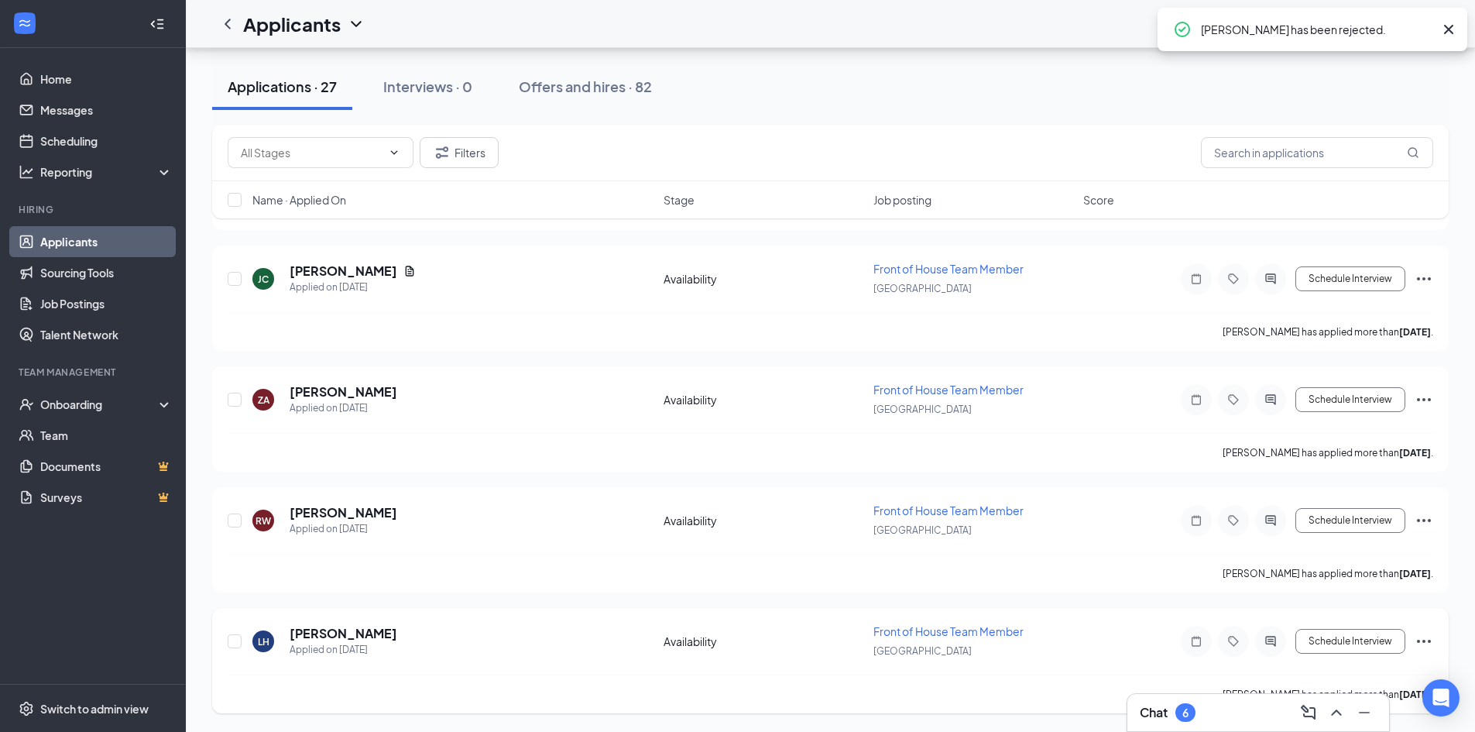
scroll to position [2744, 0]
click at [1428, 637] on icon "Ellipses" at bounding box center [1423, 641] width 19 height 19
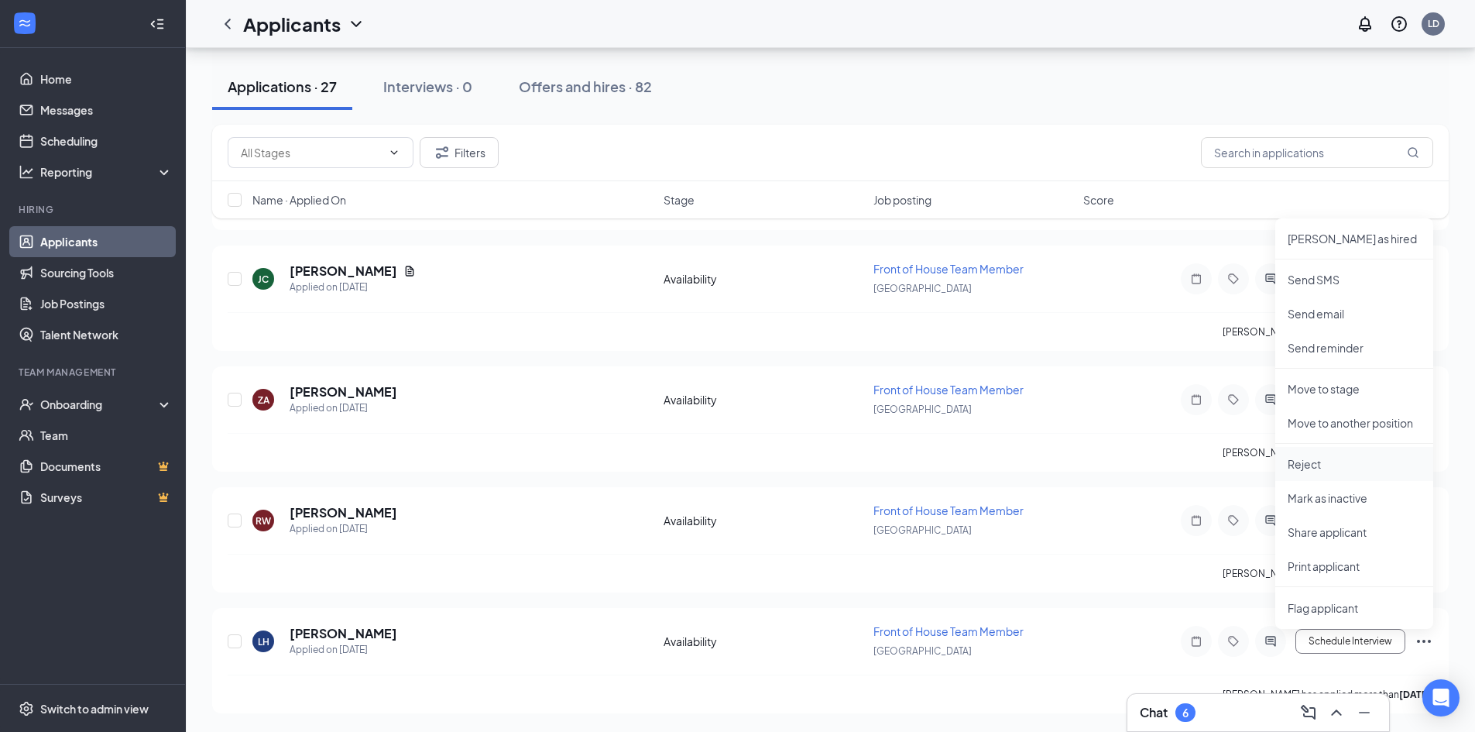
click at [1368, 454] on li "Reject" at bounding box center [1354, 464] width 158 height 34
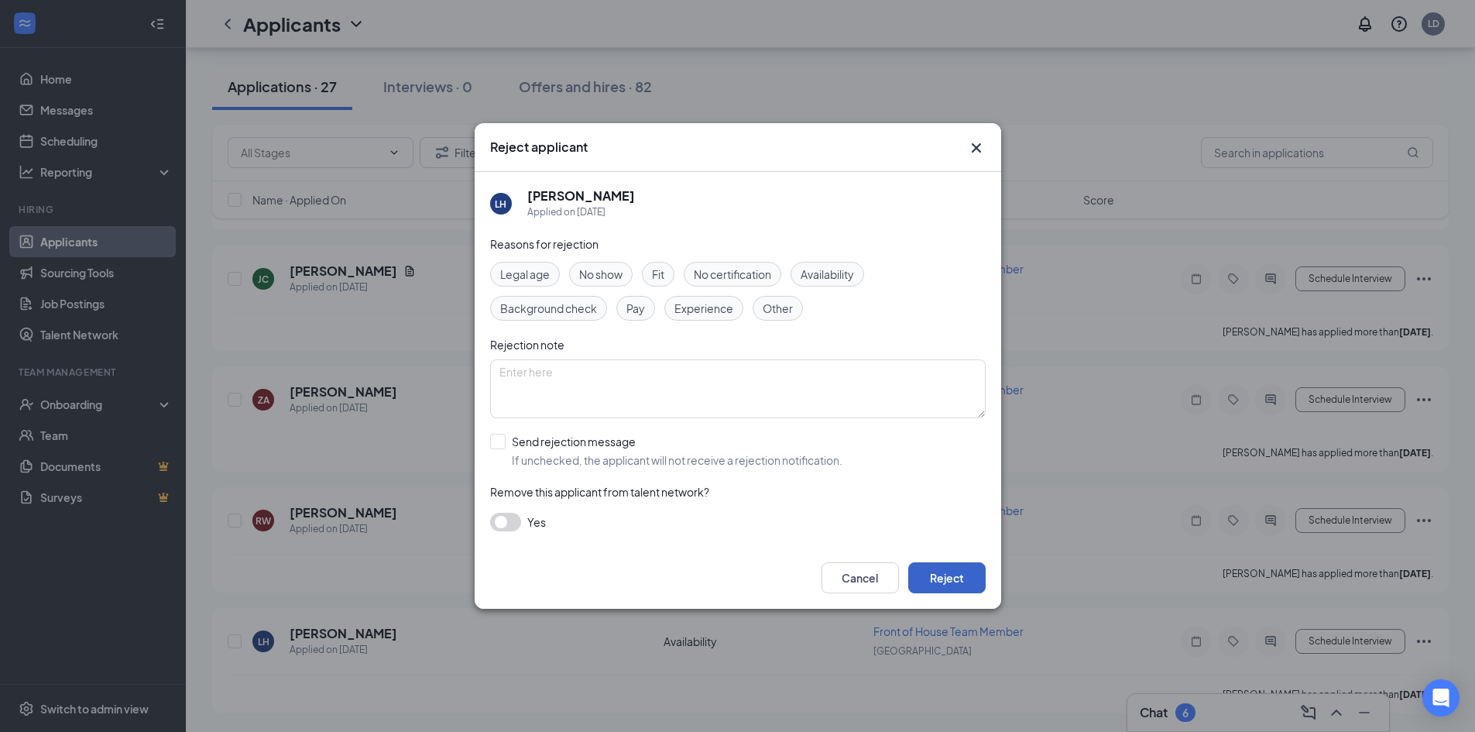
click at [958, 574] on button "Reject" at bounding box center [946, 577] width 77 height 31
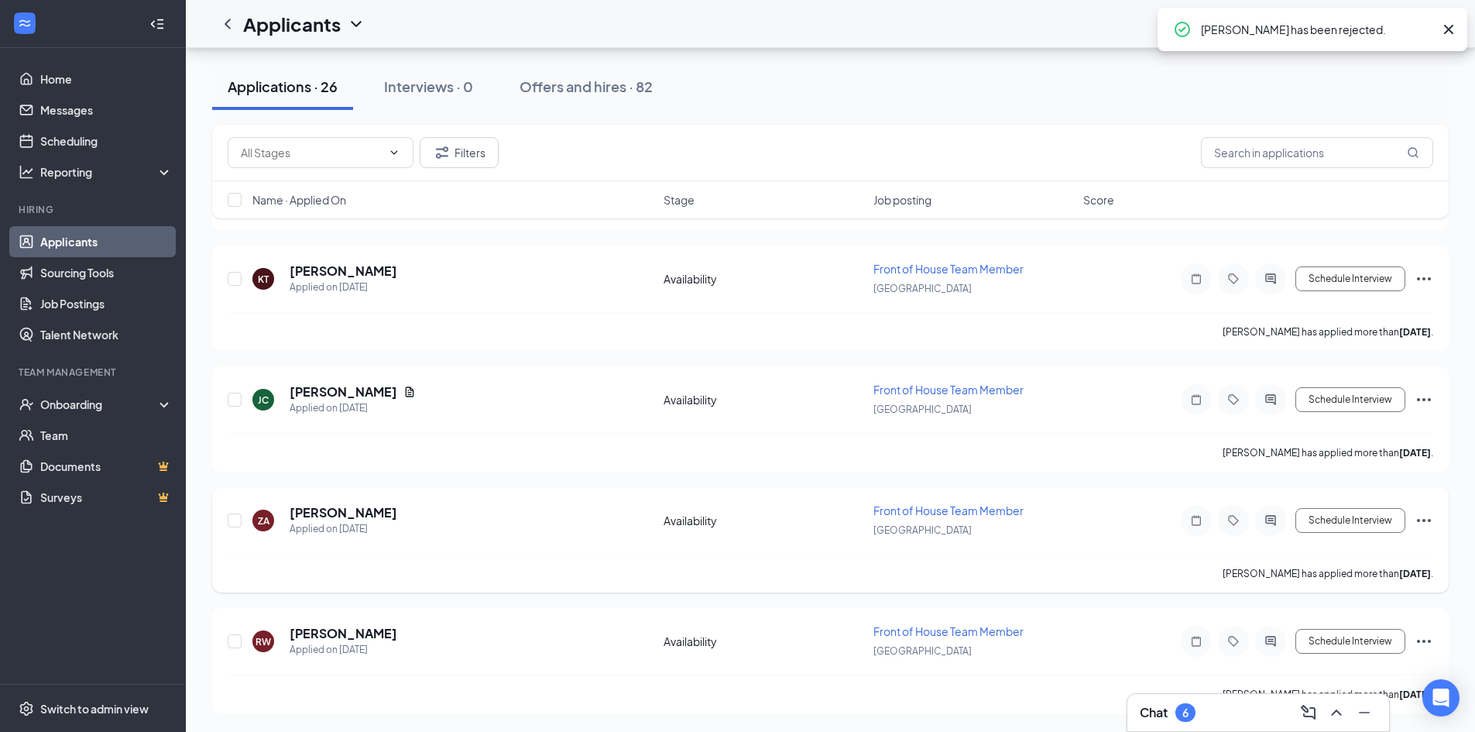
scroll to position [2624, 0]
click at [1421, 636] on icon "Ellipses" at bounding box center [1423, 641] width 19 height 19
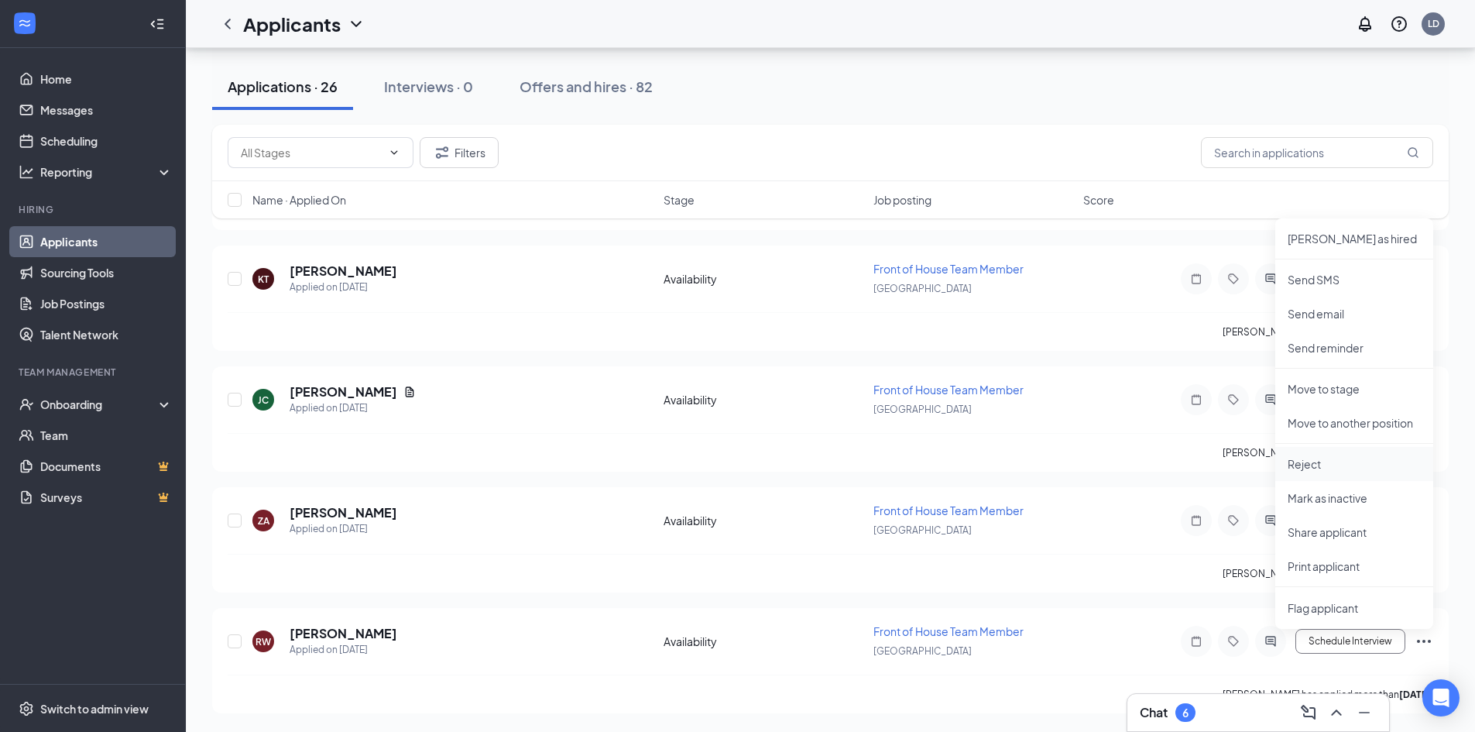
click at [1310, 453] on li "Reject" at bounding box center [1354, 464] width 158 height 34
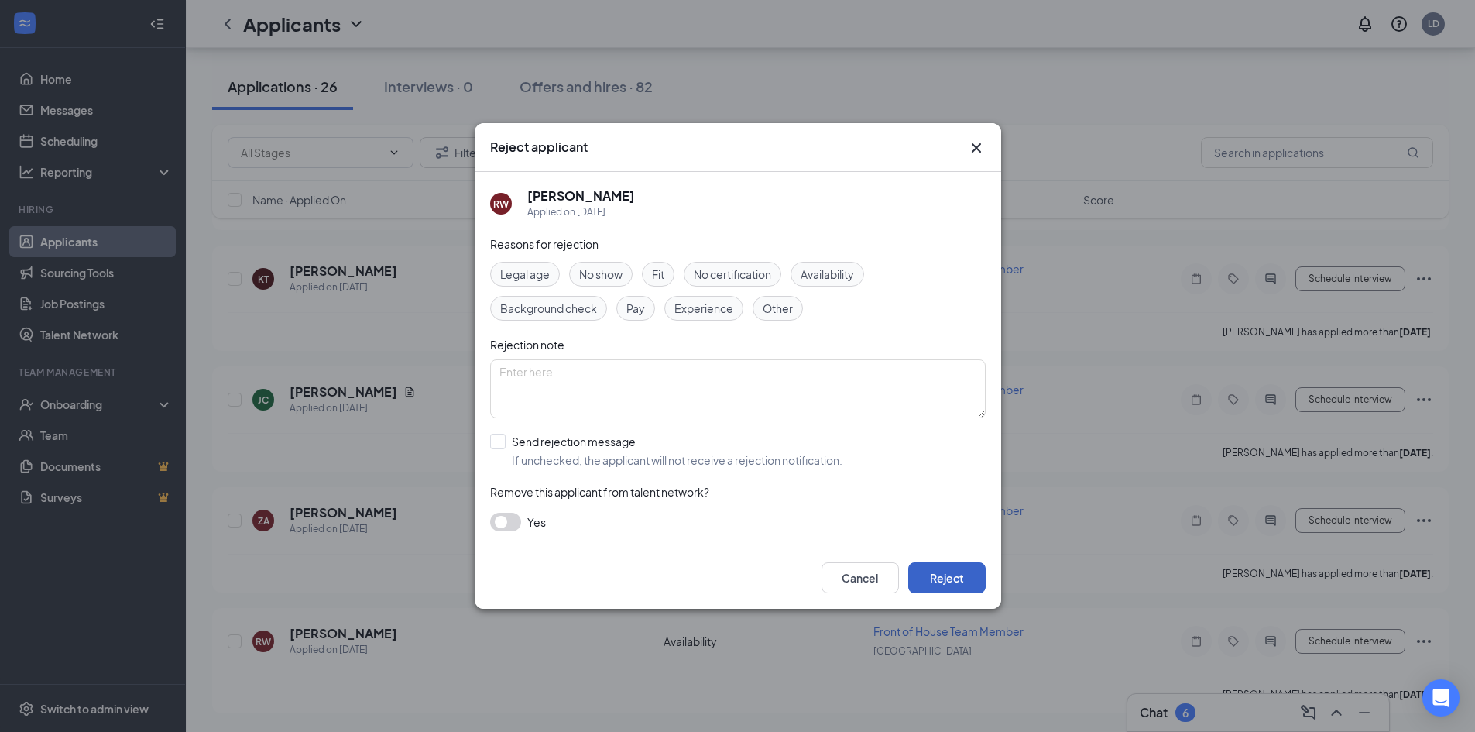
click at [952, 576] on button "Reject" at bounding box center [946, 577] width 77 height 31
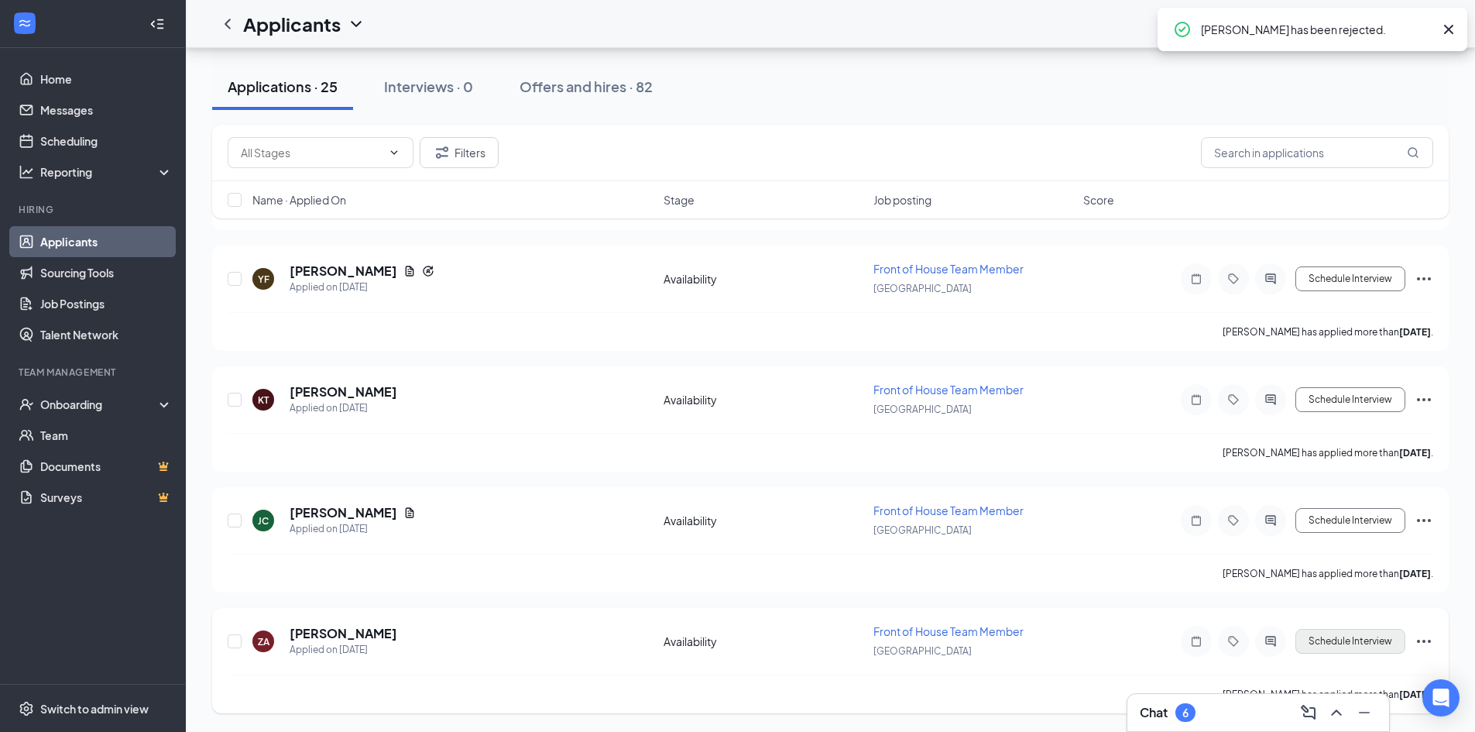
scroll to position [2503, 0]
click at [1427, 637] on icon "Ellipses" at bounding box center [1423, 641] width 19 height 19
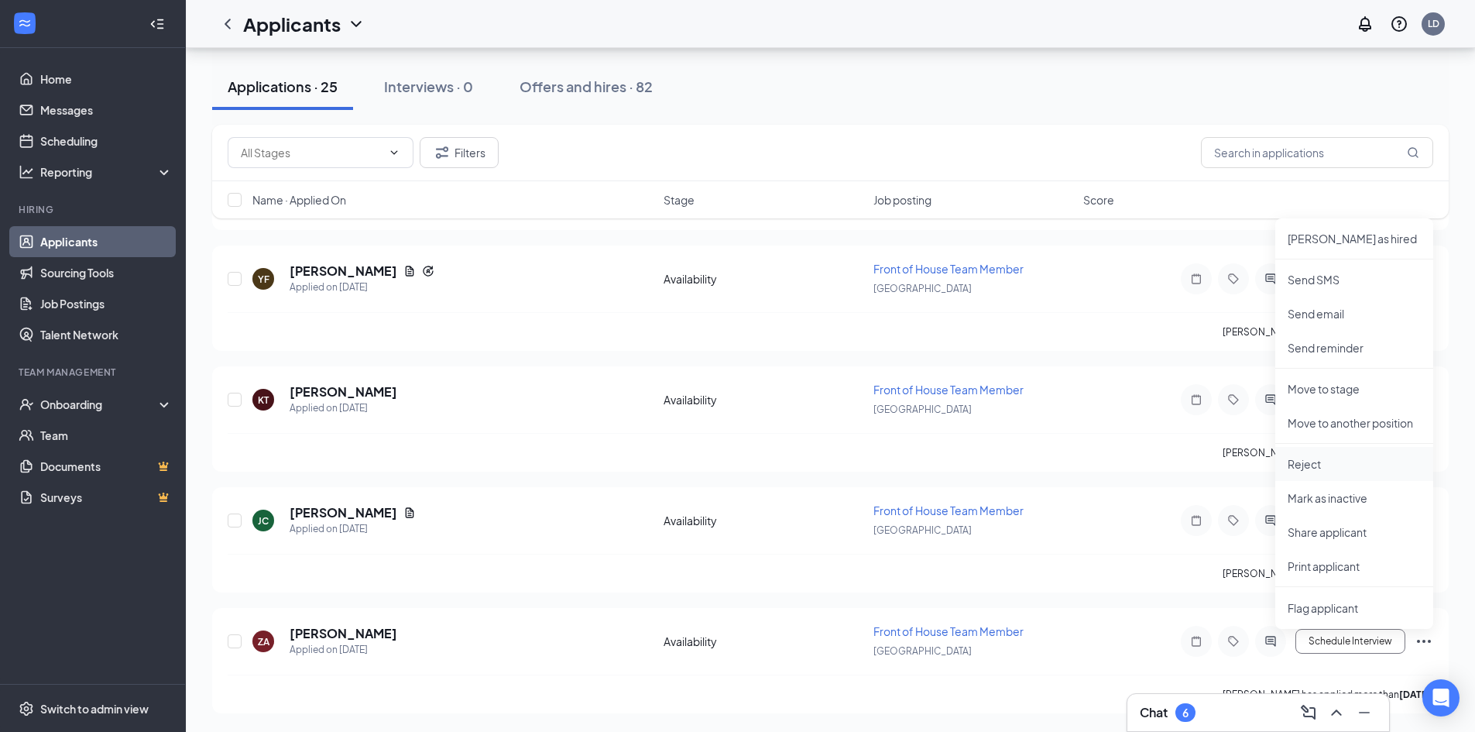
click at [1341, 471] on li "Reject" at bounding box center [1354, 464] width 158 height 34
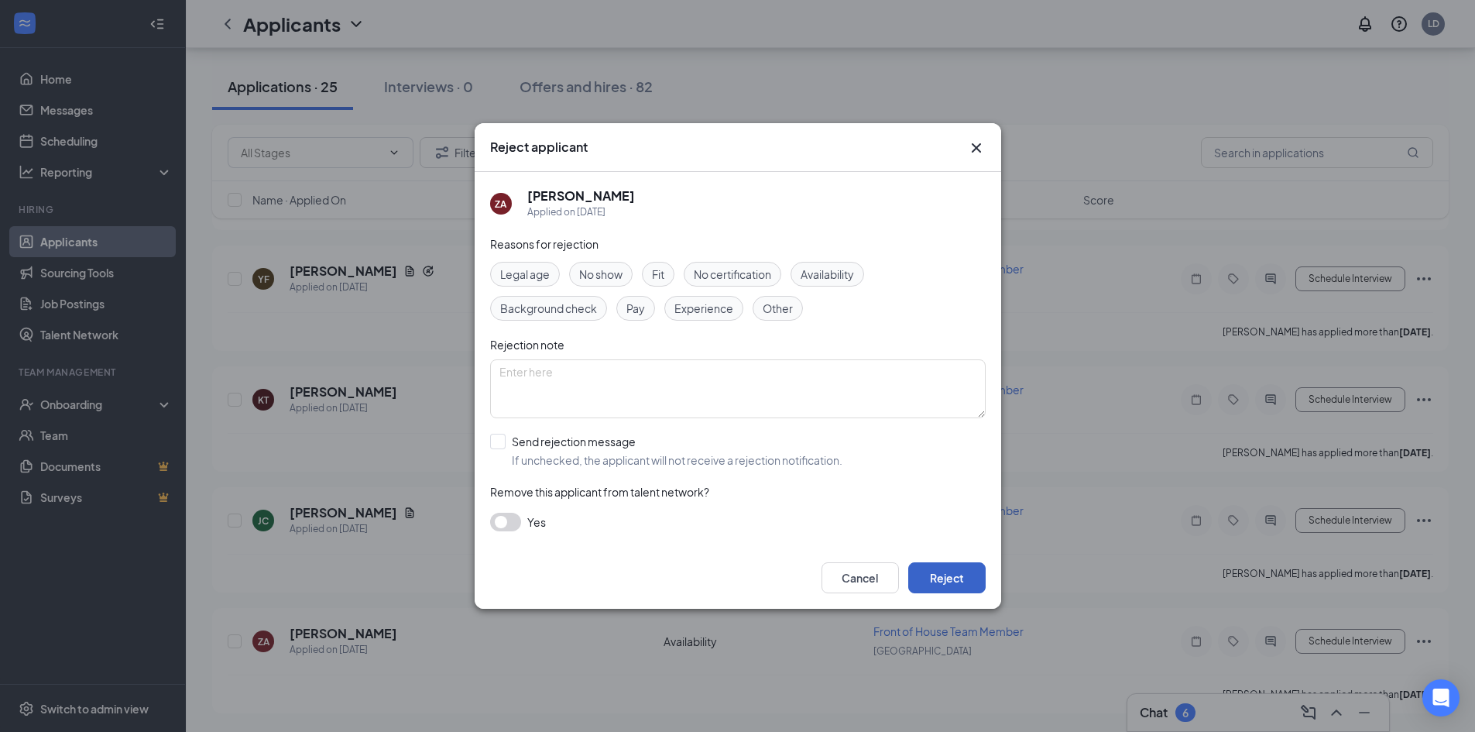
click at [963, 581] on button "Reject" at bounding box center [946, 577] width 77 height 31
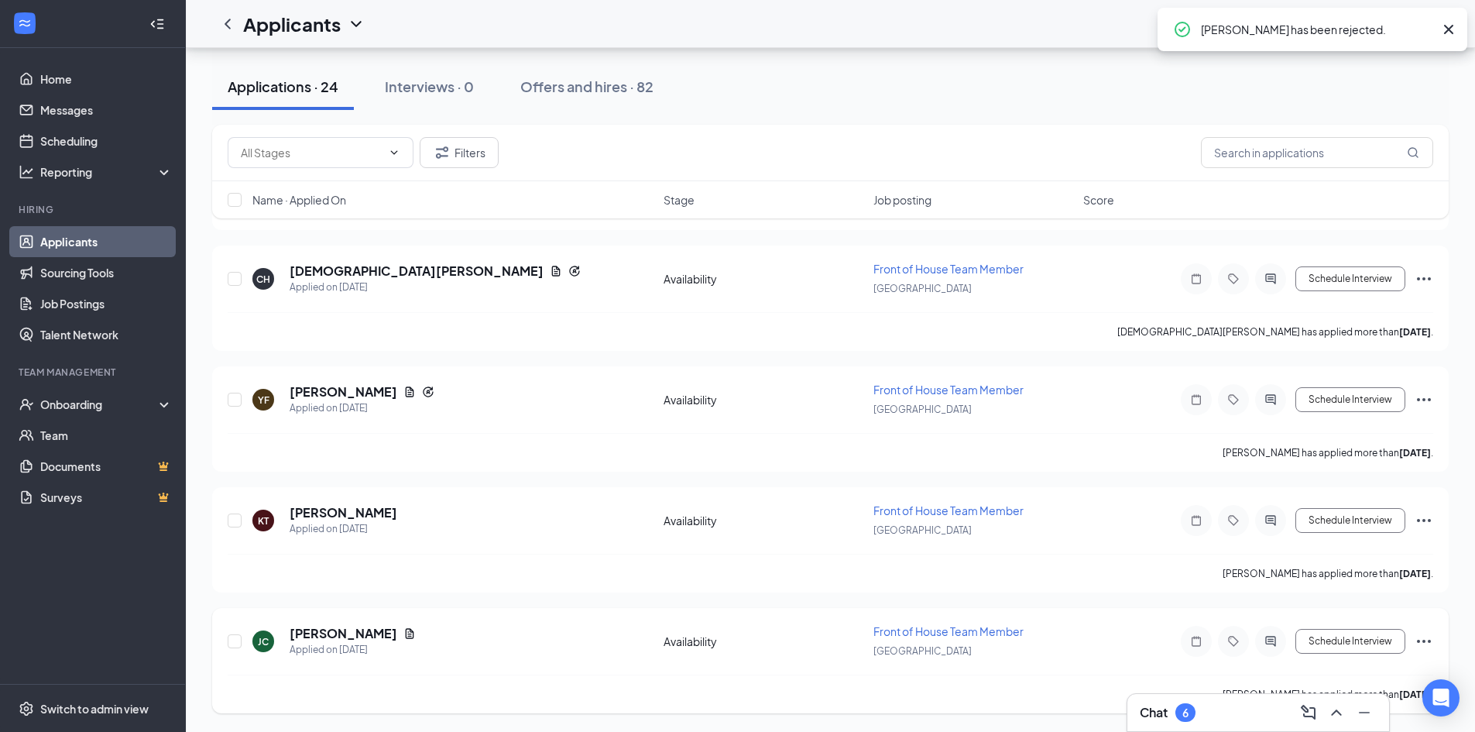
scroll to position [2382, 0]
click at [1429, 637] on icon "Ellipses" at bounding box center [1423, 641] width 19 height 19
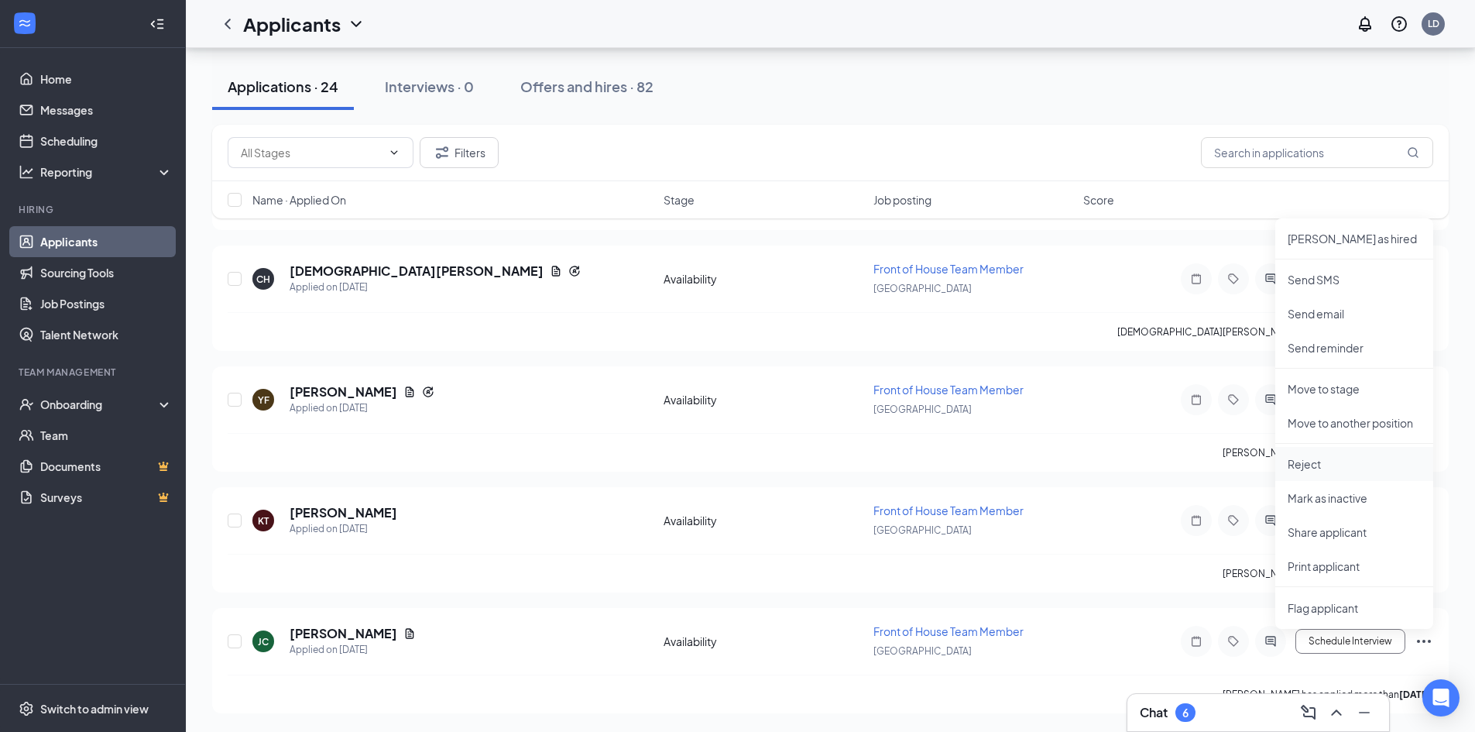
click at [1365, 455] on li "Reject" at bounding box center [1354, 464] width 158 height 34
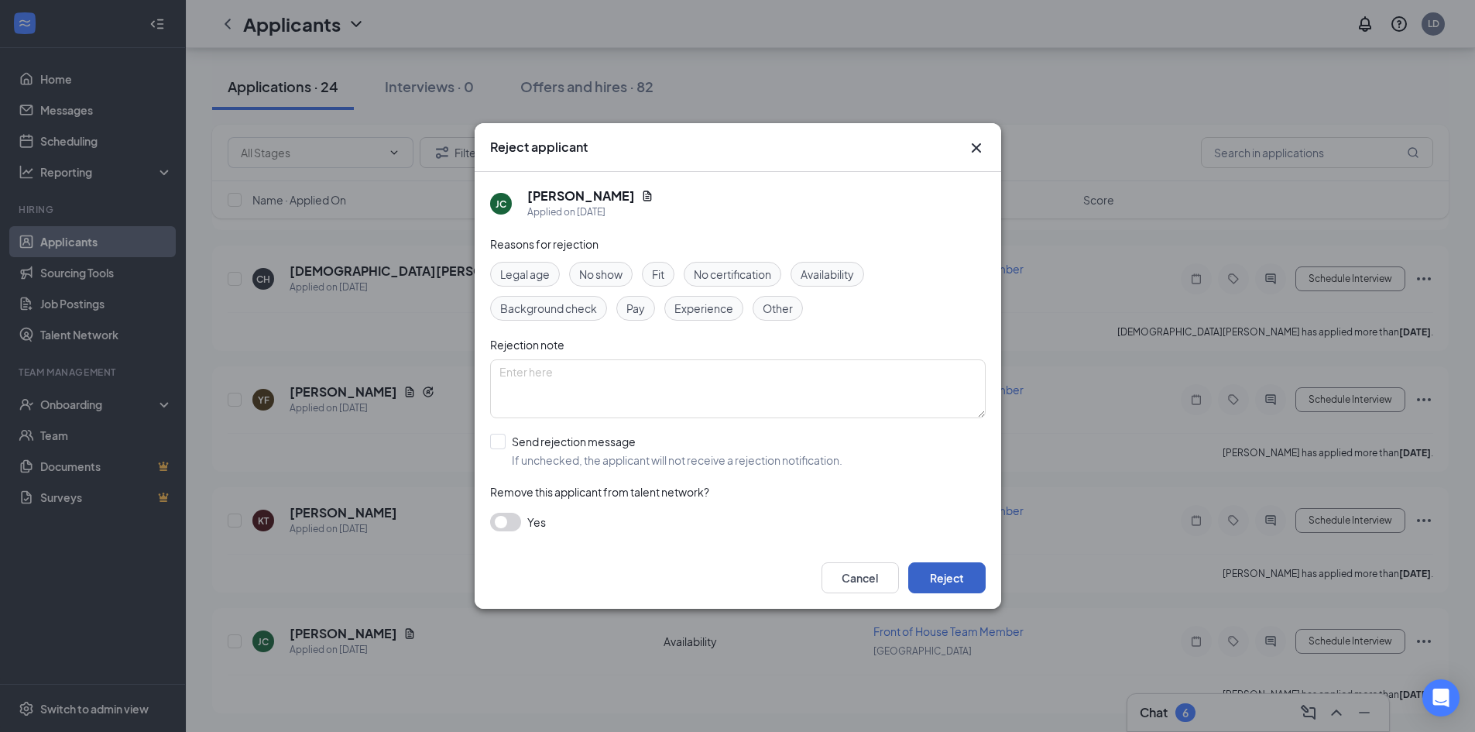
click at [937, 574] on button "Reject" at bounding box center [946, 577] width 77 height 31
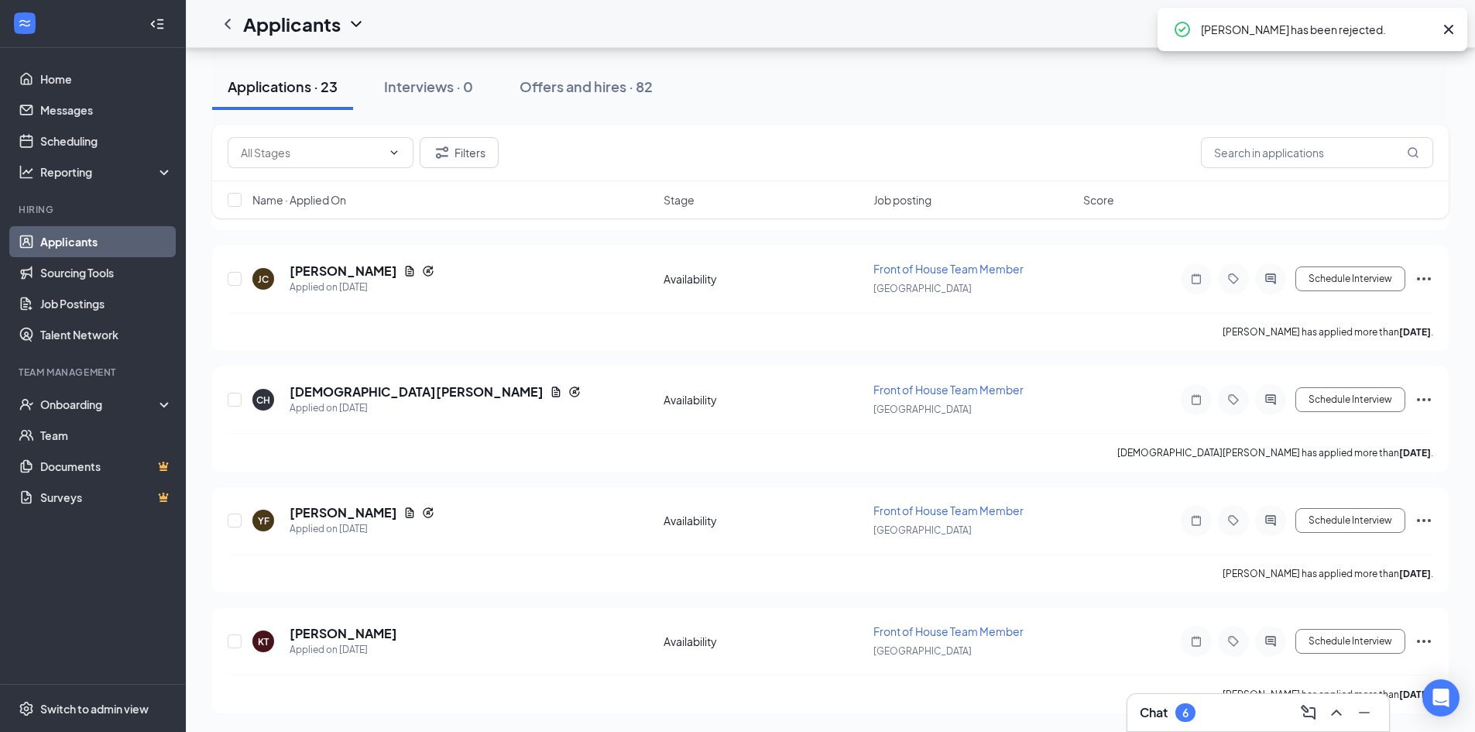
scroll to position [2261, 0]
click at [1426, 639] on icon "Ellipses" at bounding box center [1423, 641] width 19 height 19
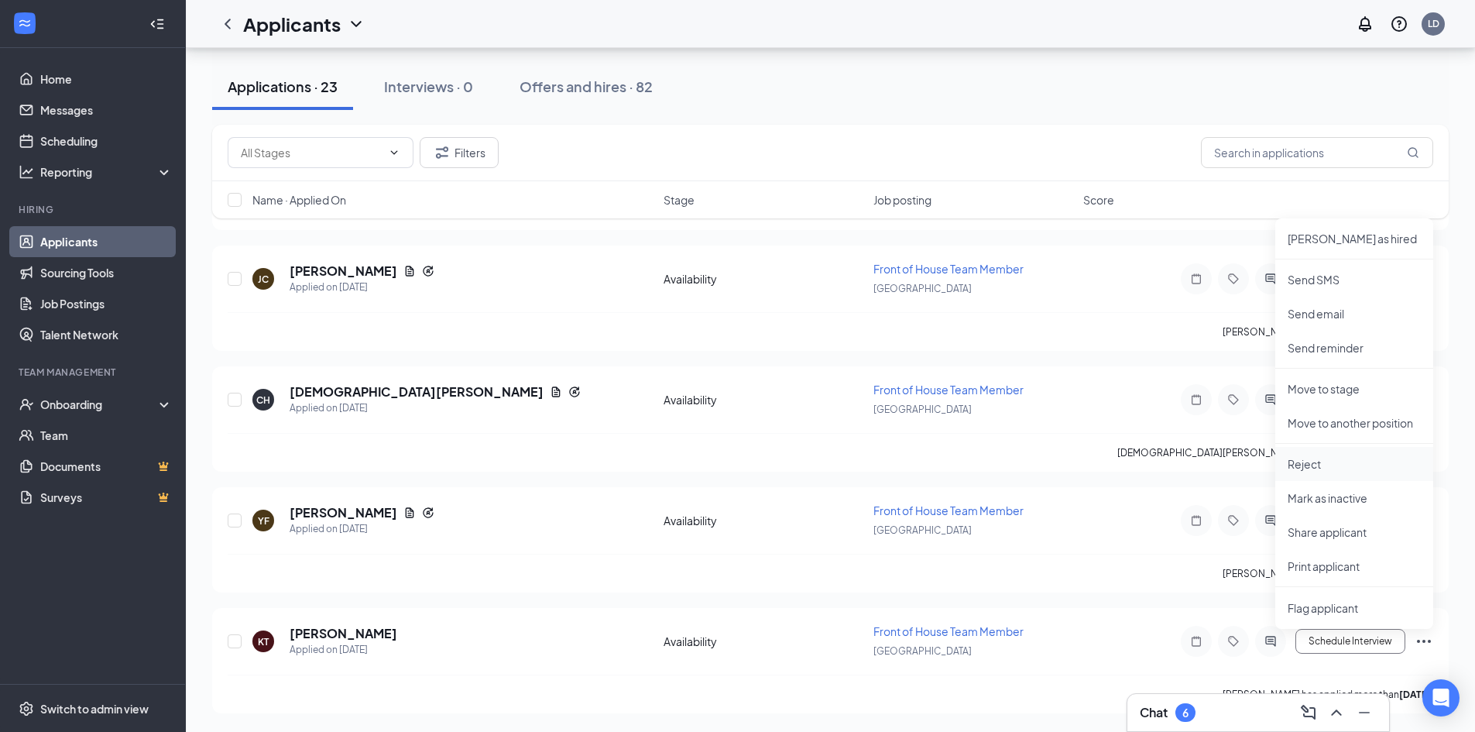
click at [1402, 459] on p "Reject" at bounding box center [1353, 463] width 133 height 15
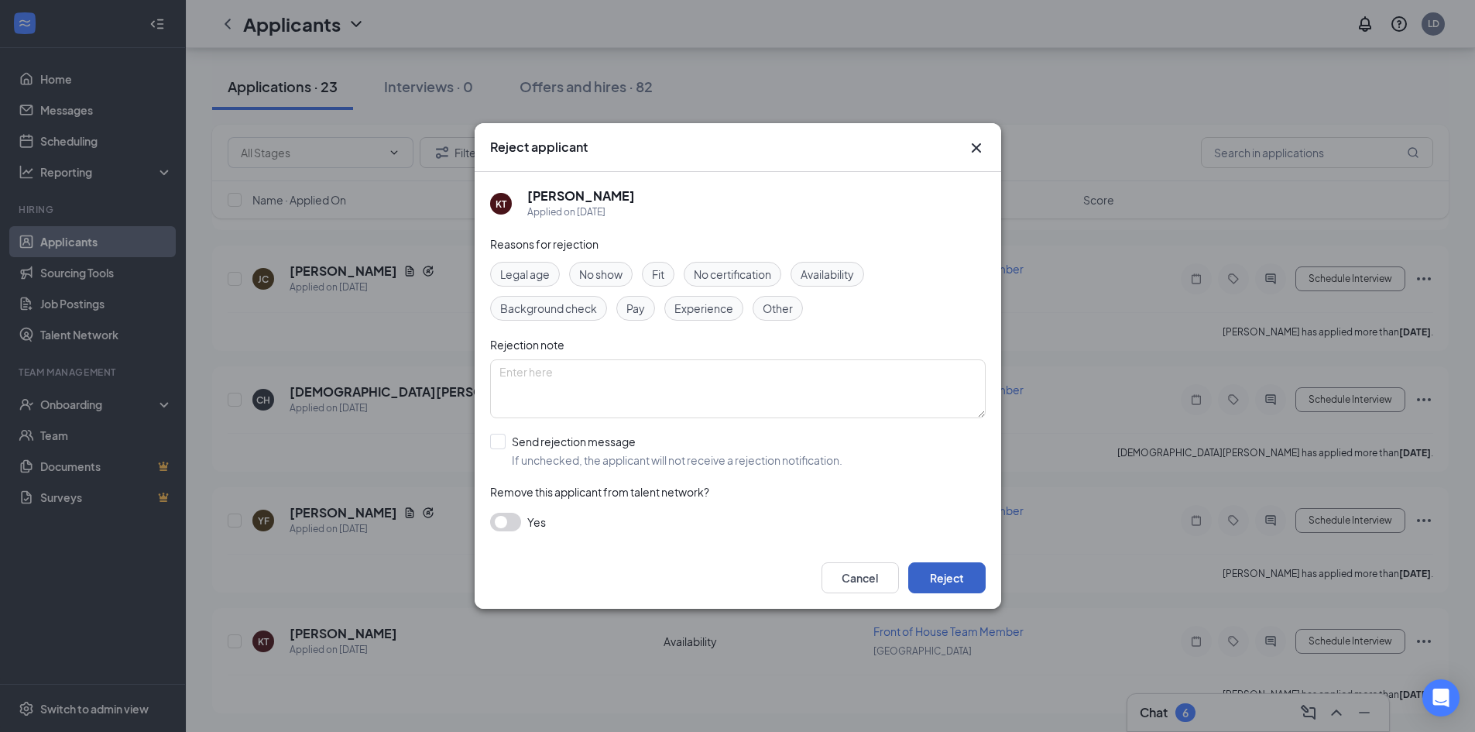
click at [959, 591] on button "Reject" at bounding box center [946, 577] width 77 height 31
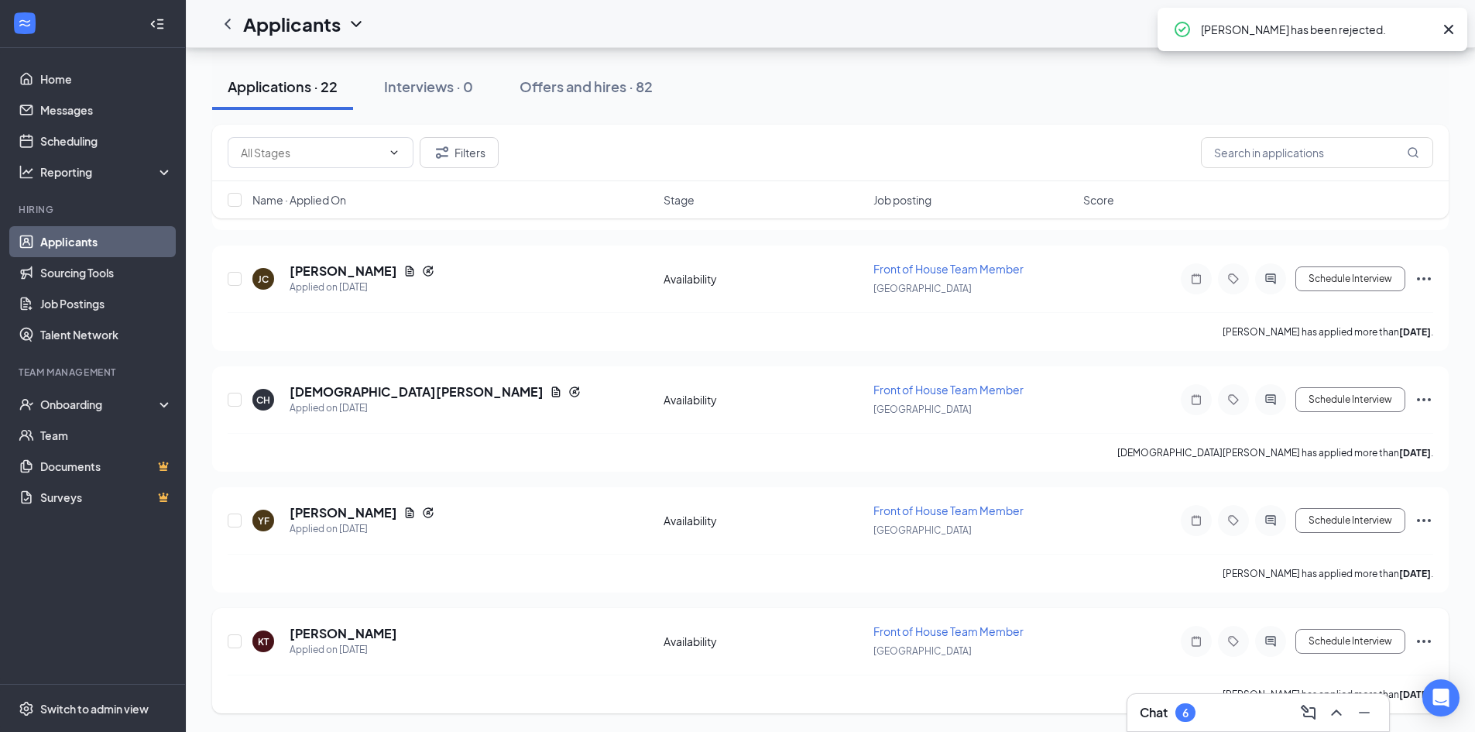
scroll to position [2141, 0]
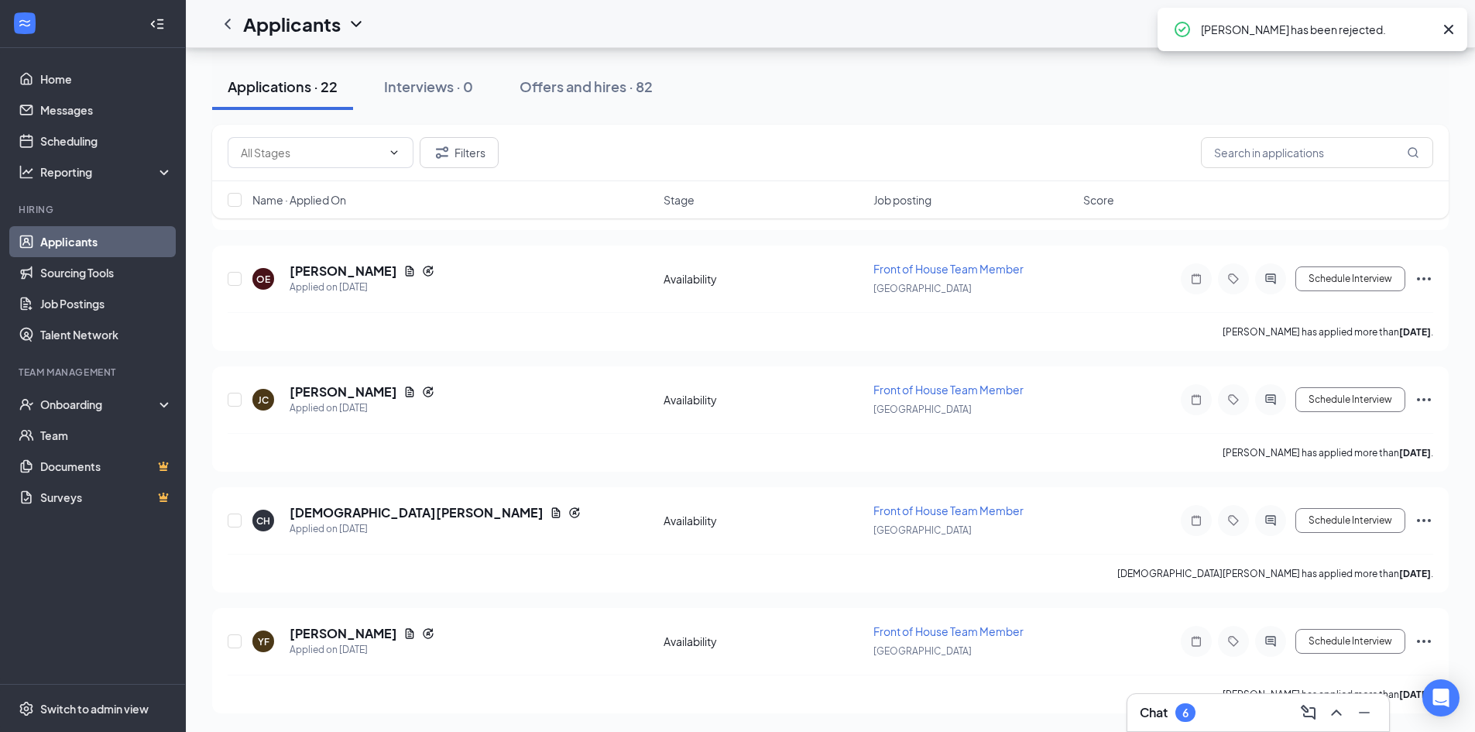
click at [1424, 640] on icon "Ellipses" at bounding box center [1424, 640] width 14 height 3
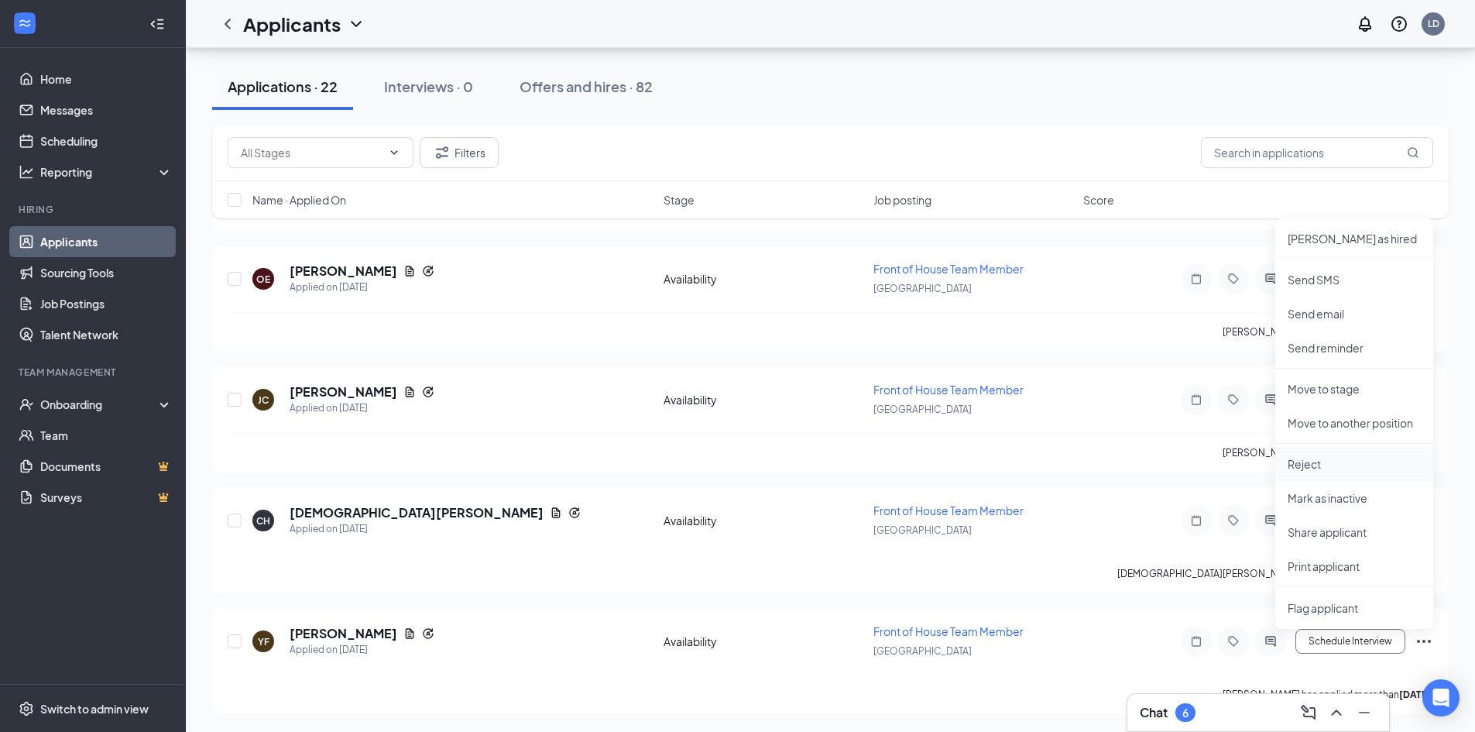
click at [1304, 462] on p "Reject" at bounding box center [1353, 463] width 133 height 15
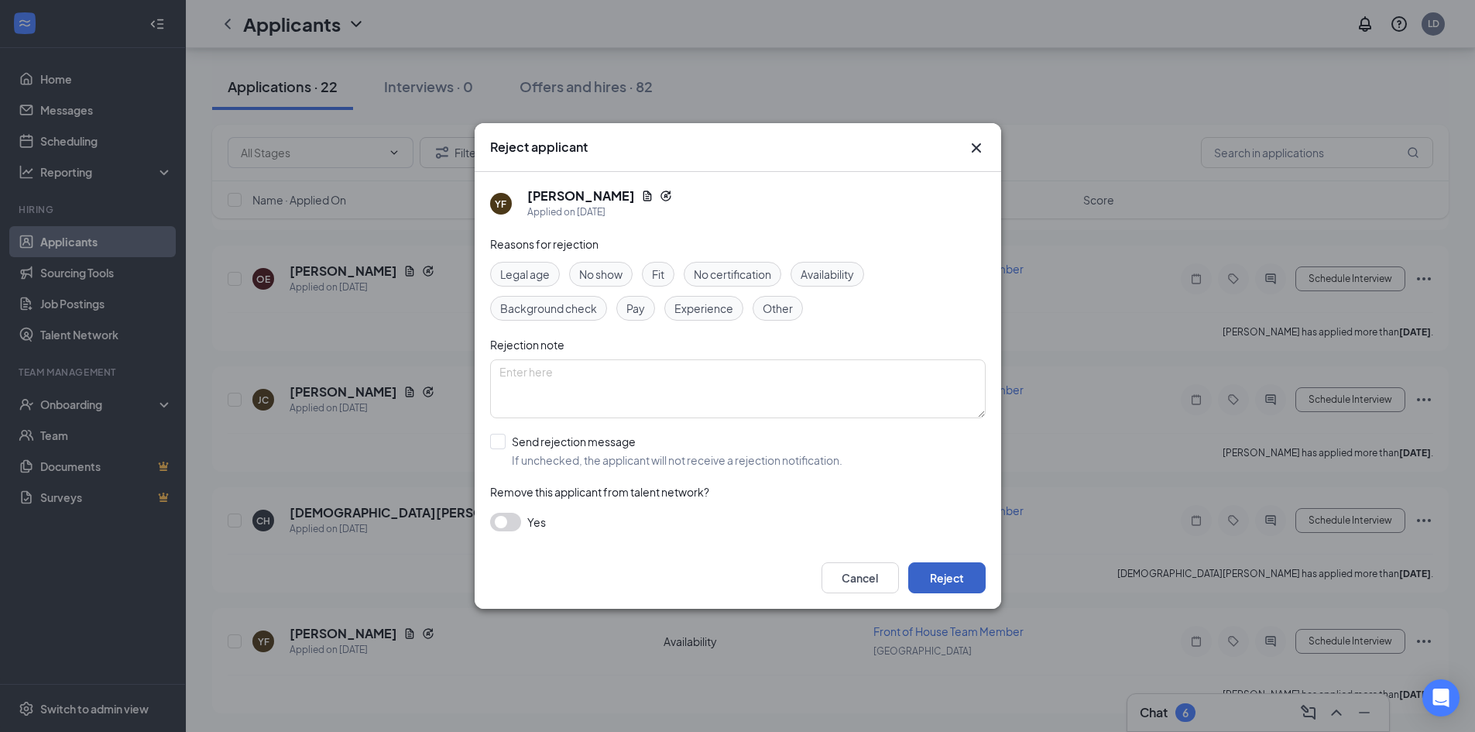
click at [961, 576] on button "Reject" at bounding box center [946, 577] width 77 height 31
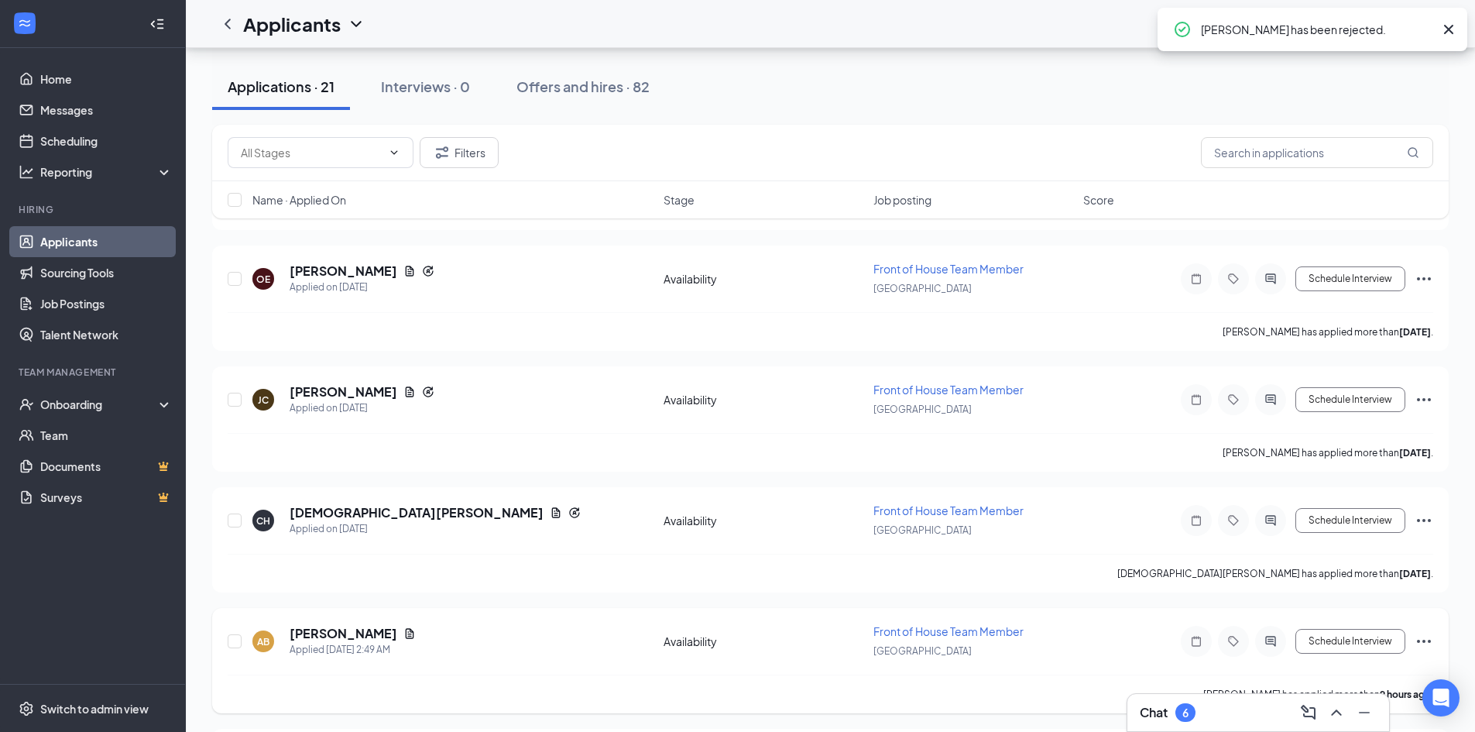
click at [1429, 634] on icon "Ellipses" at bounding box center [1423, 641] width 19 height 19
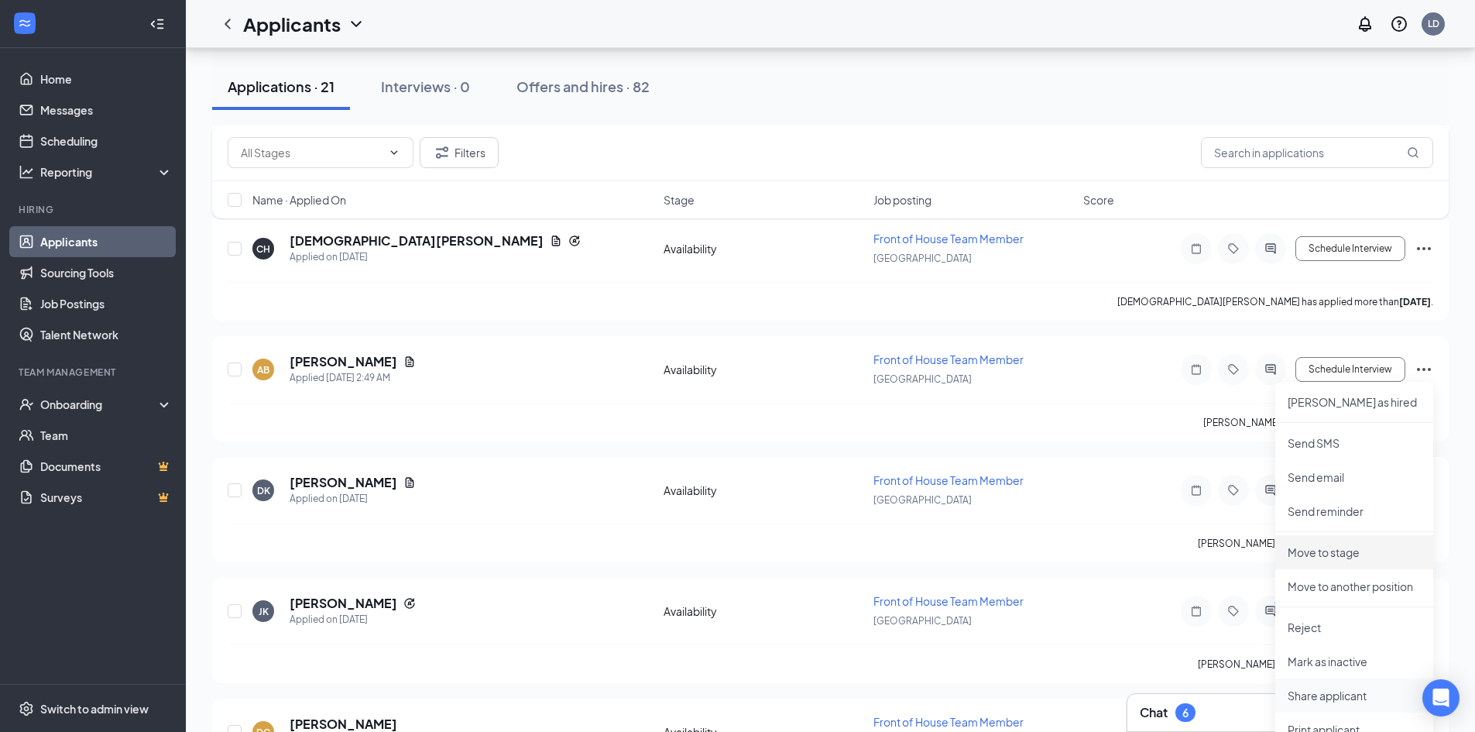
scroll to position [2450, 0]
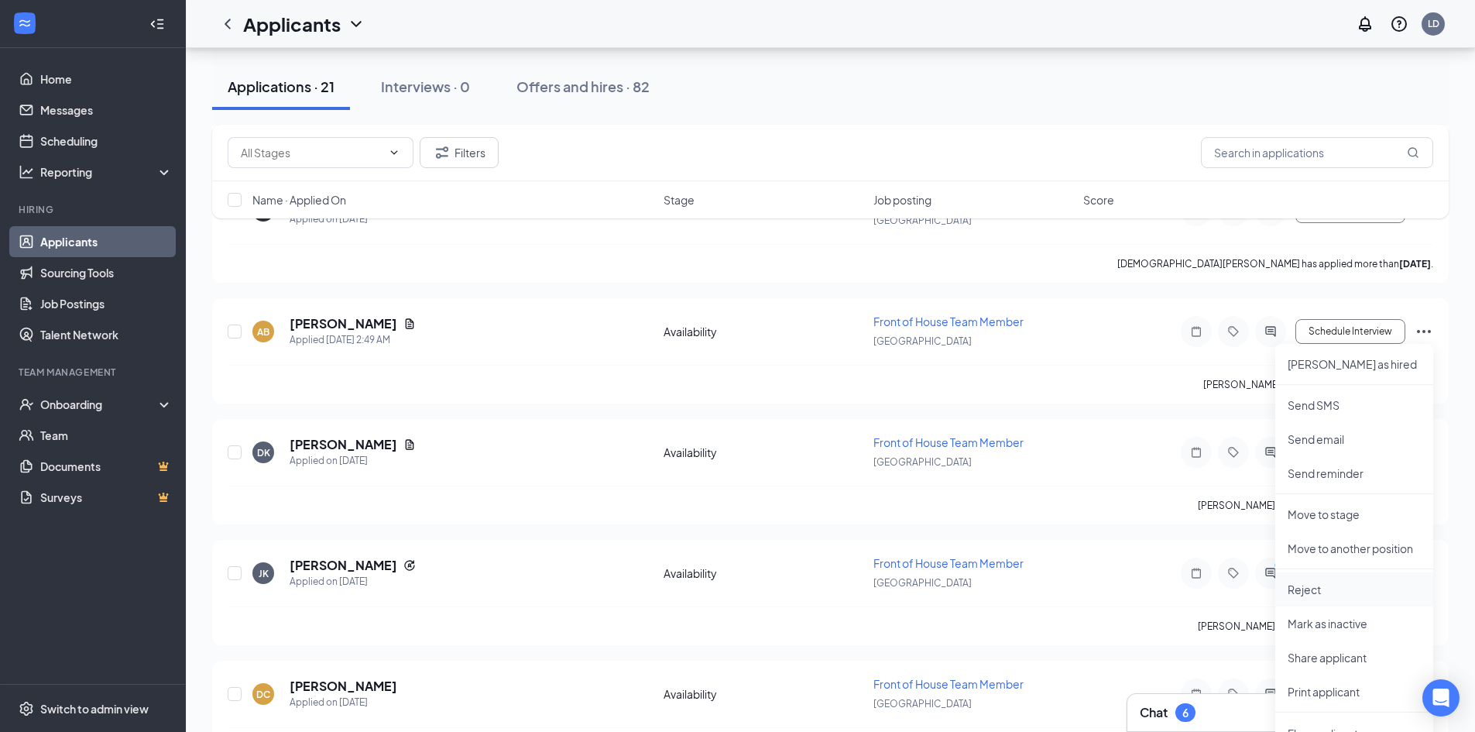
click at [1313, 594] on p "Reject" at bounding box center [1353, 588] width 133 height 15
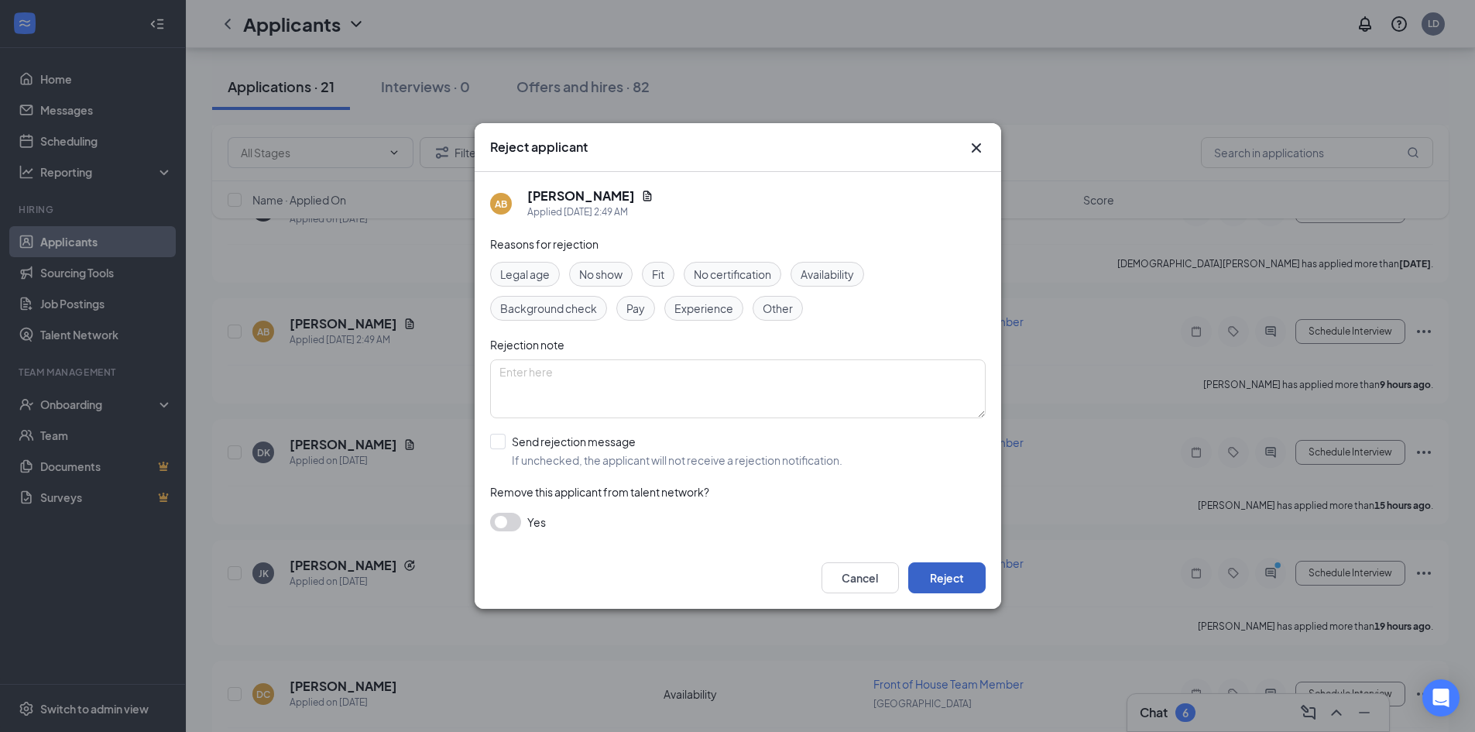
click at [955, 573] on button "Reject" at bounding box center [946, 577] width 77 height 31
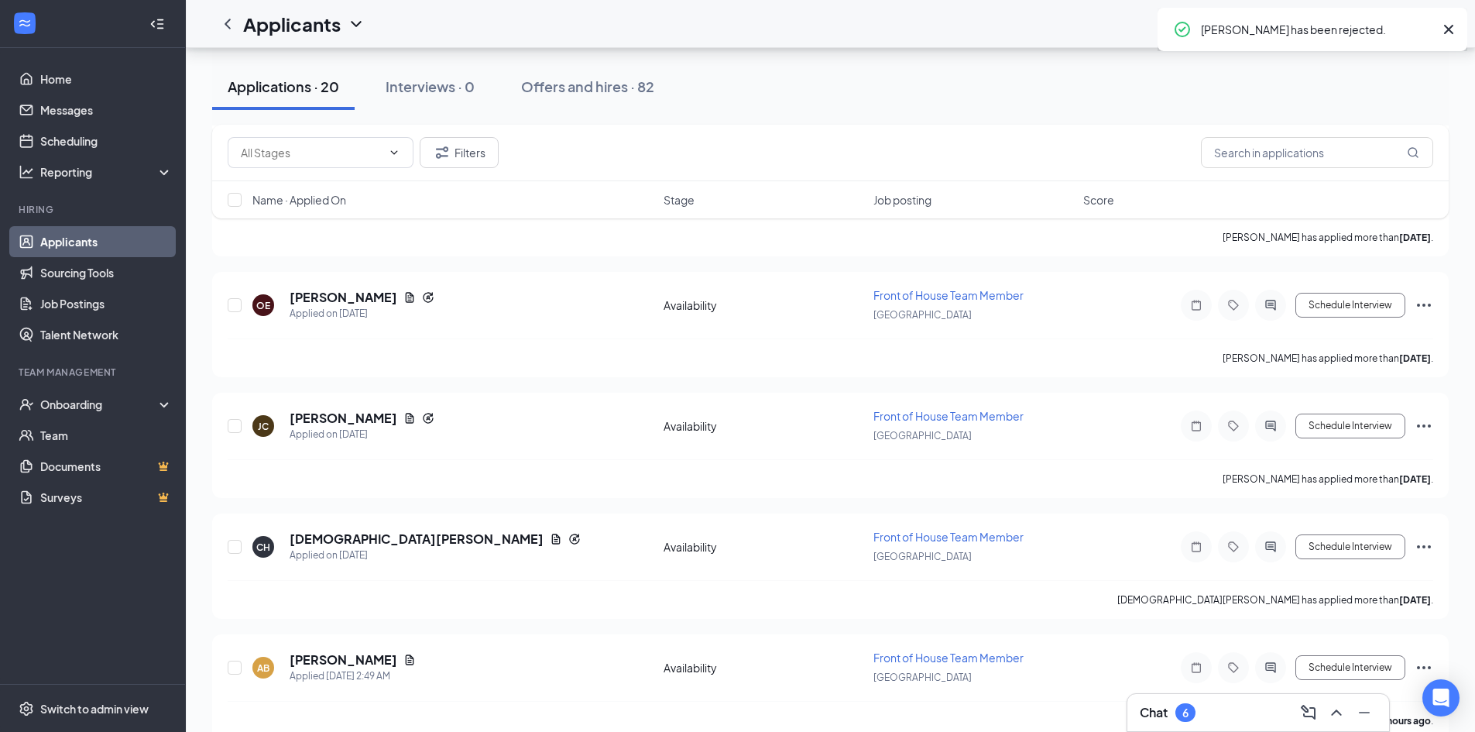
scroll to position [2063, 0]
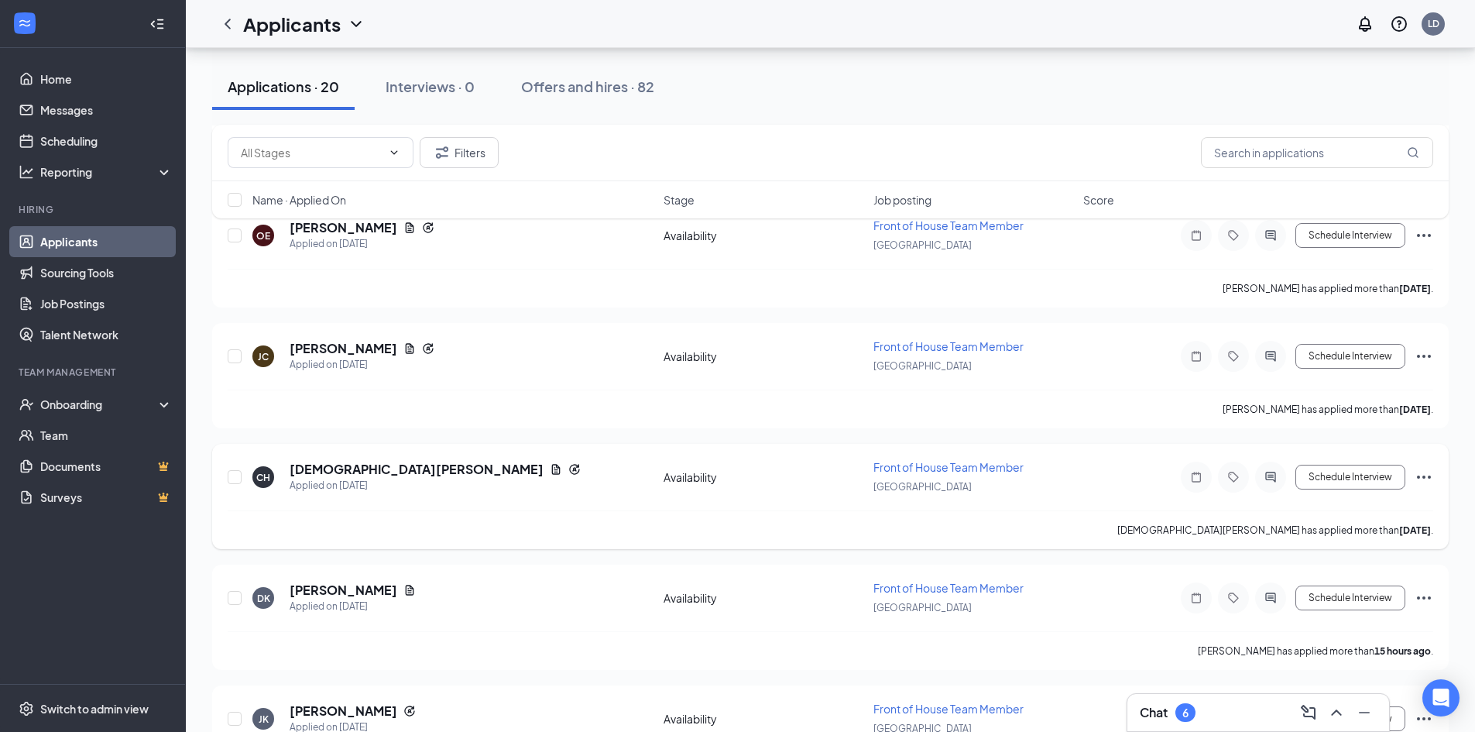
click at [1422, 471] on icon "Ellipses" at bounding box center [1423, 477] width 19 height 19
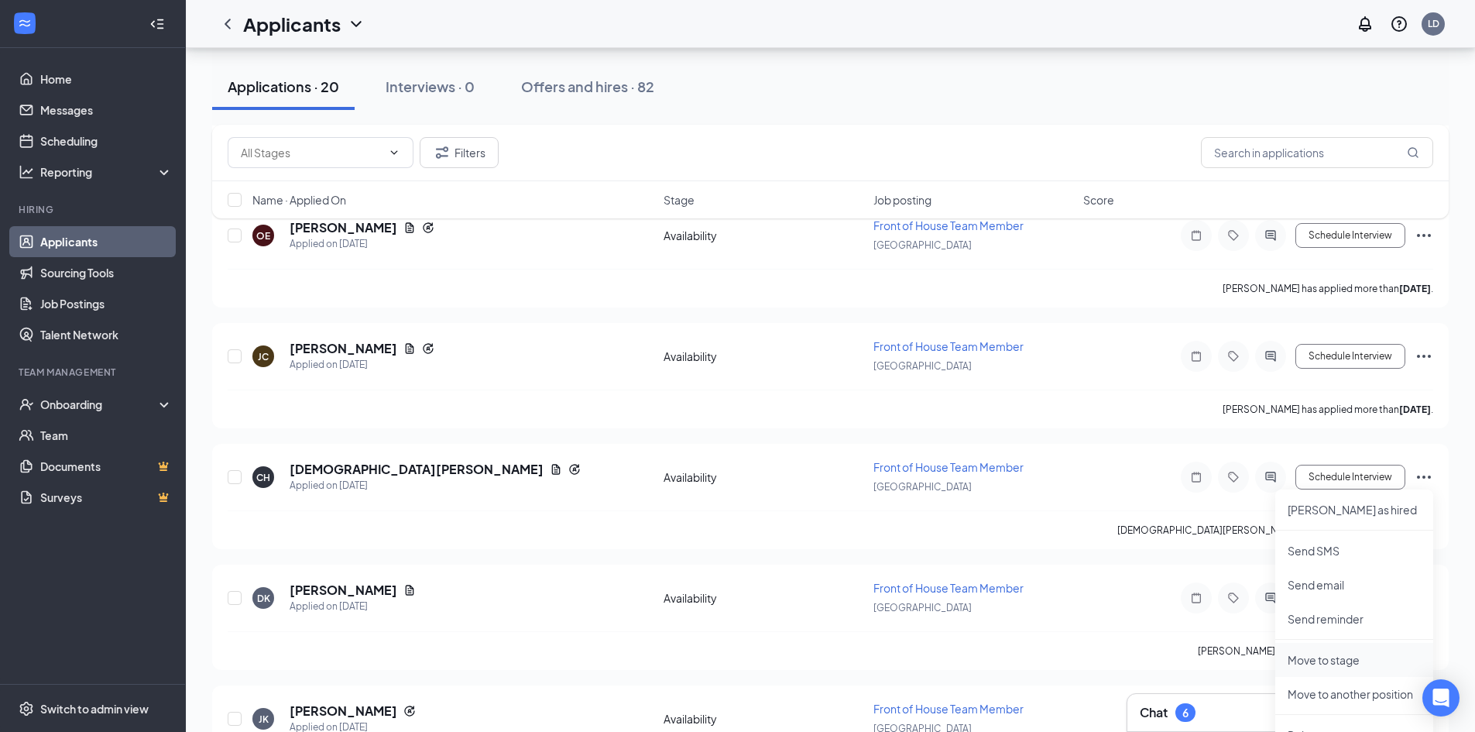
scroll to position [2141, 0]
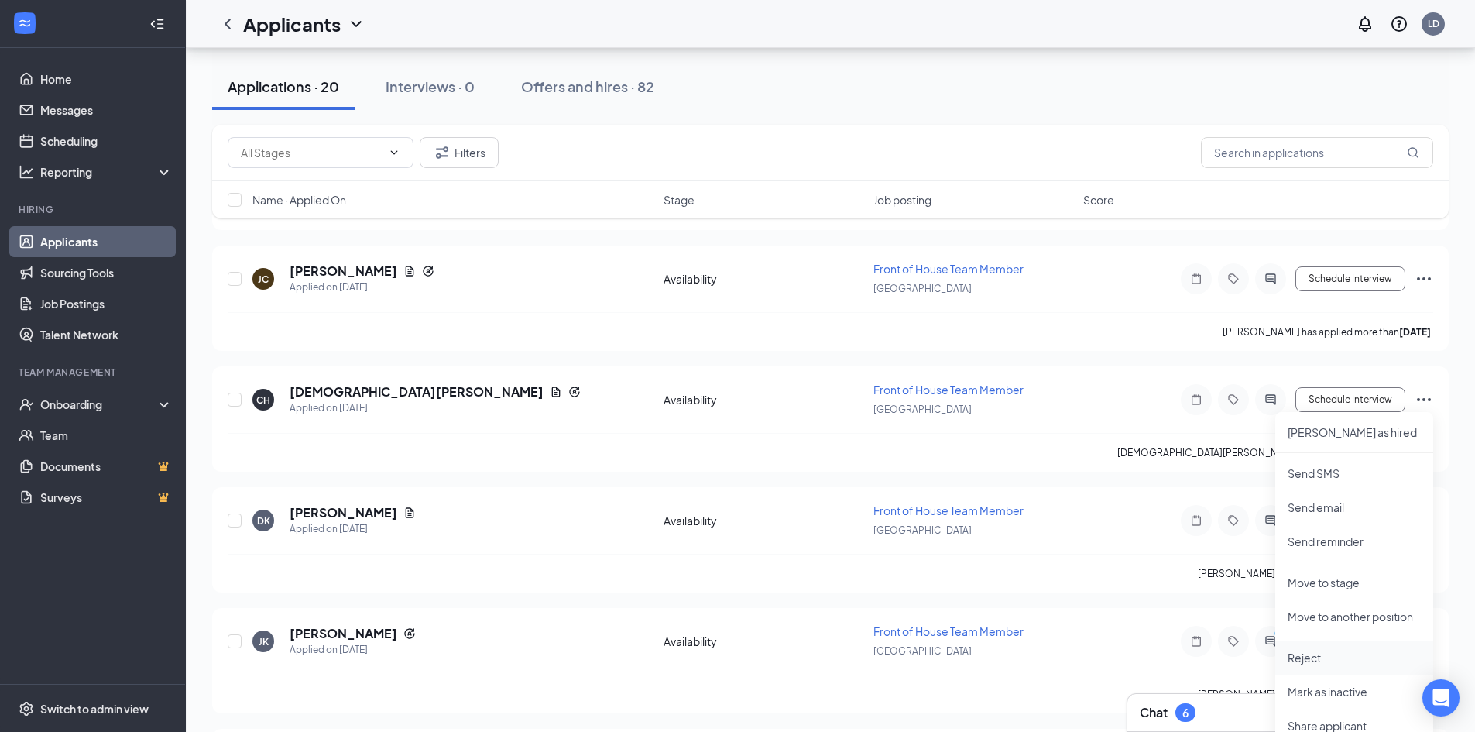
click at [1325, 650] on p "Reject" at bounding box center [1353, 657] width 133 height 15
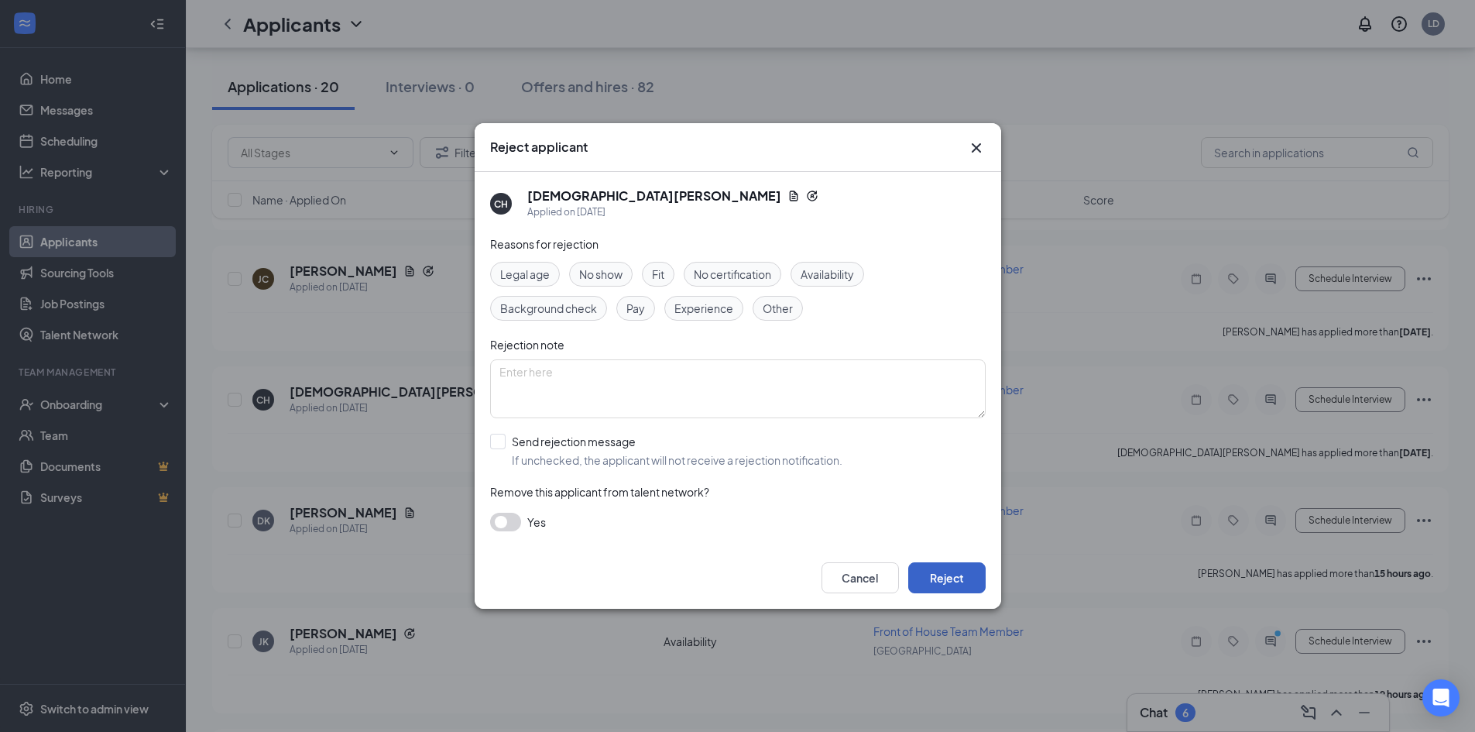
click at [928, 573] on button "Reject" at bounding box center [946, 577] width 77 height 31
